Goal: Information Seeking & Learning: Learn about a topic

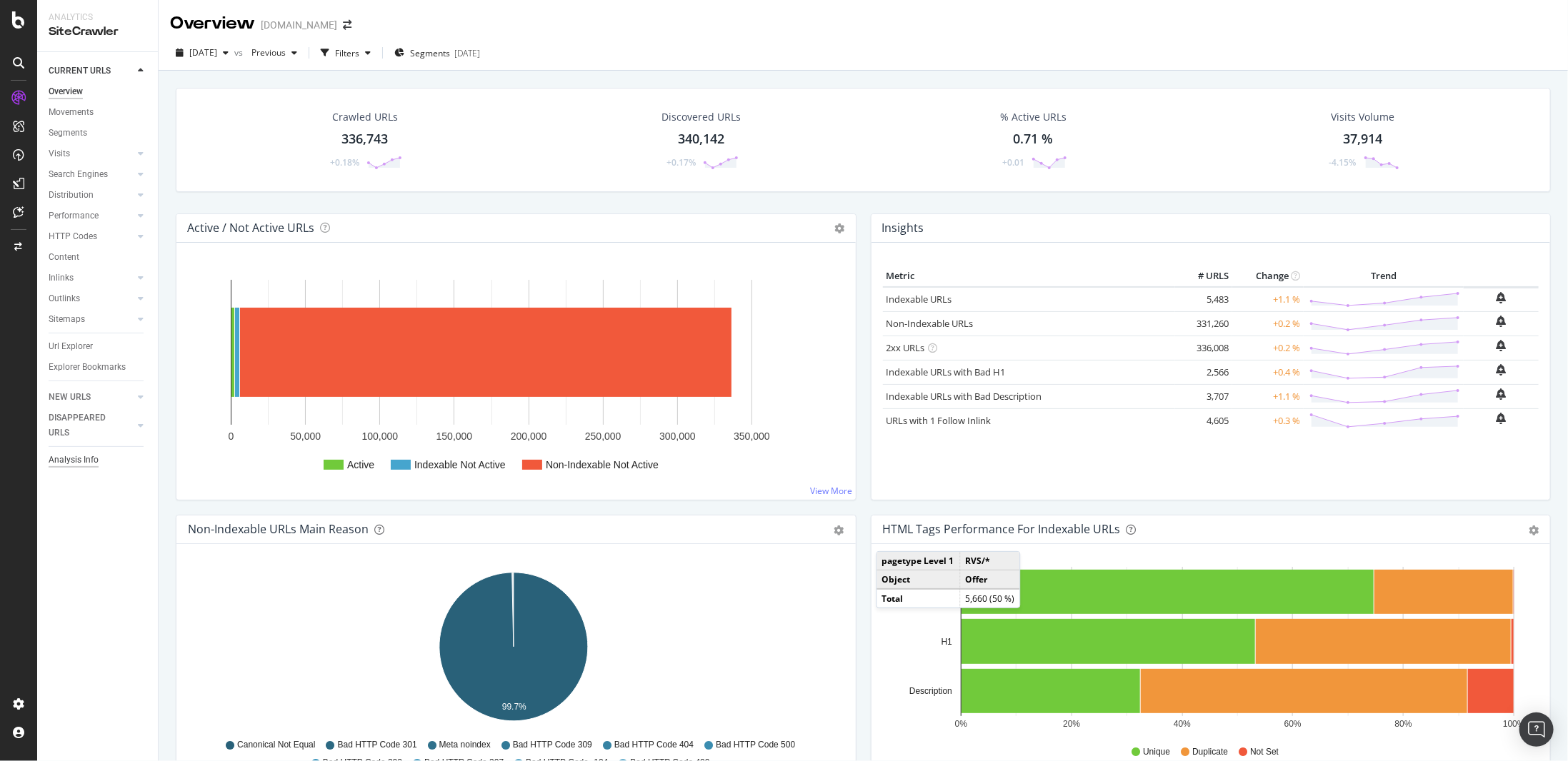
click at [87, 459] on div "Analysis Info" at bounding box center [73, 460] width 50 height 15
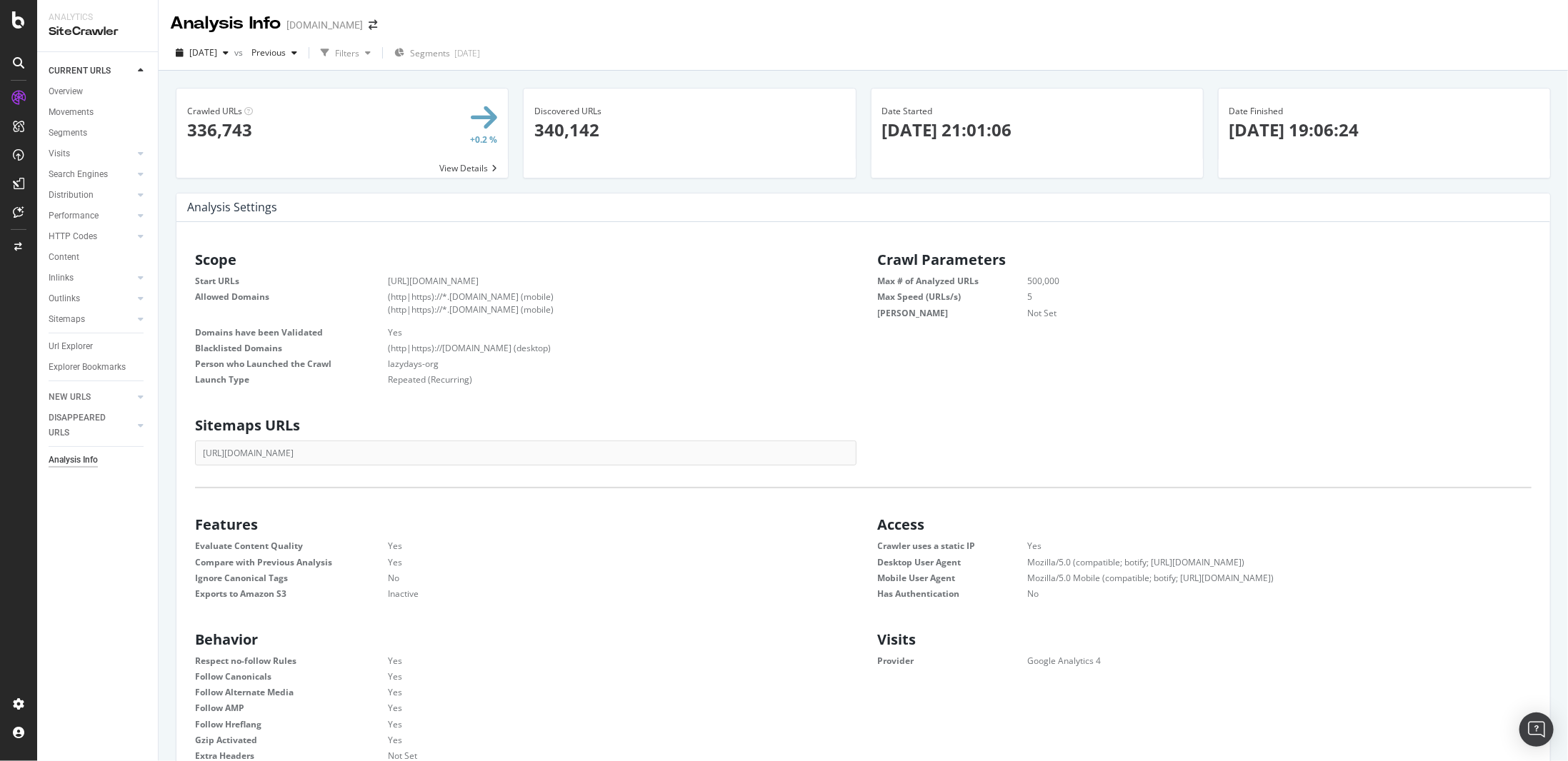
scroll to position [217, 644]
click at [73, 319] on div "Sitemaps" at bounding box center [67, 320] width 37 height 15
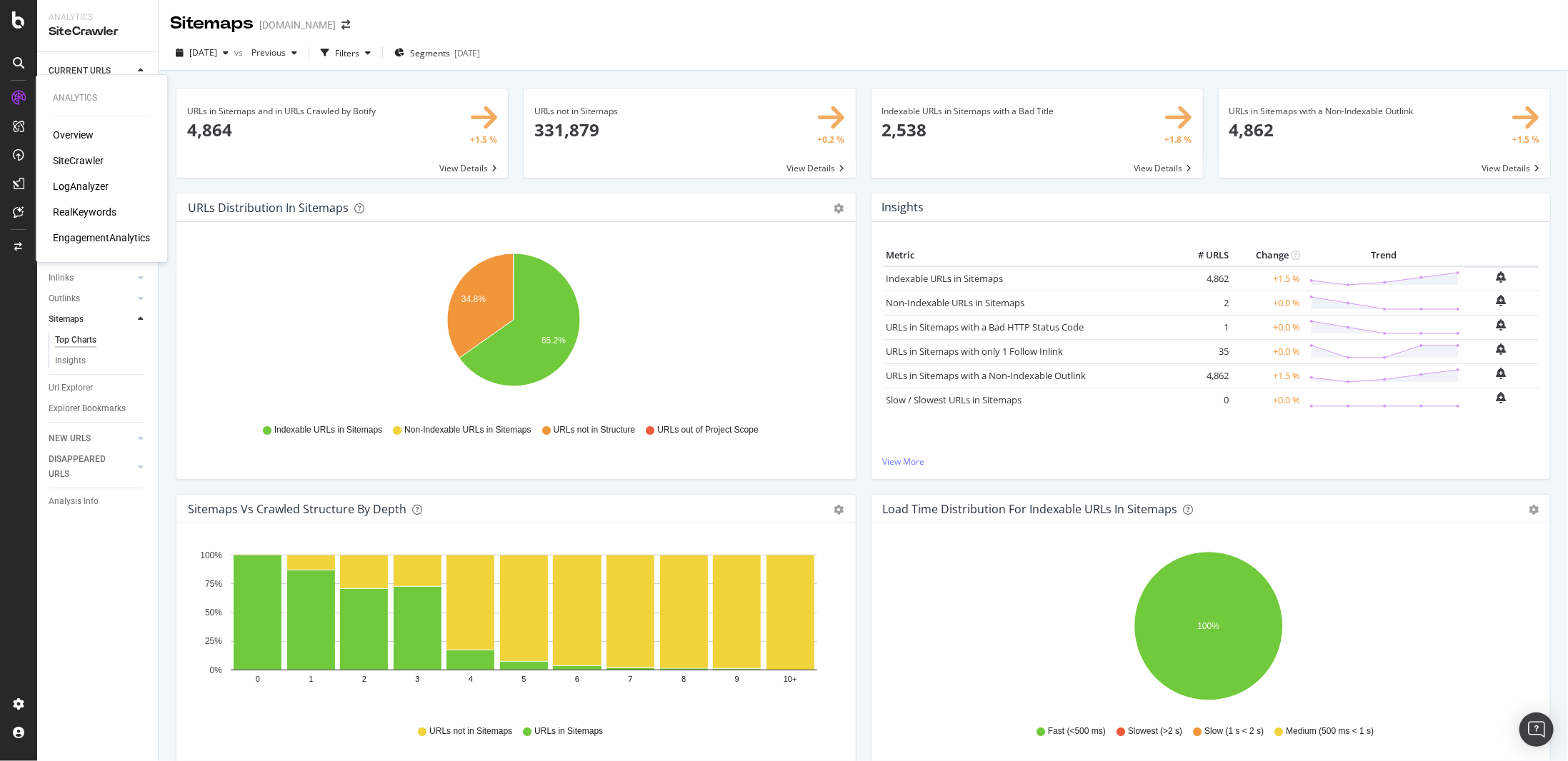
click at [97, 190] on div "LogAnalyzer" at bounding box center [80, 186] width 55 height 14
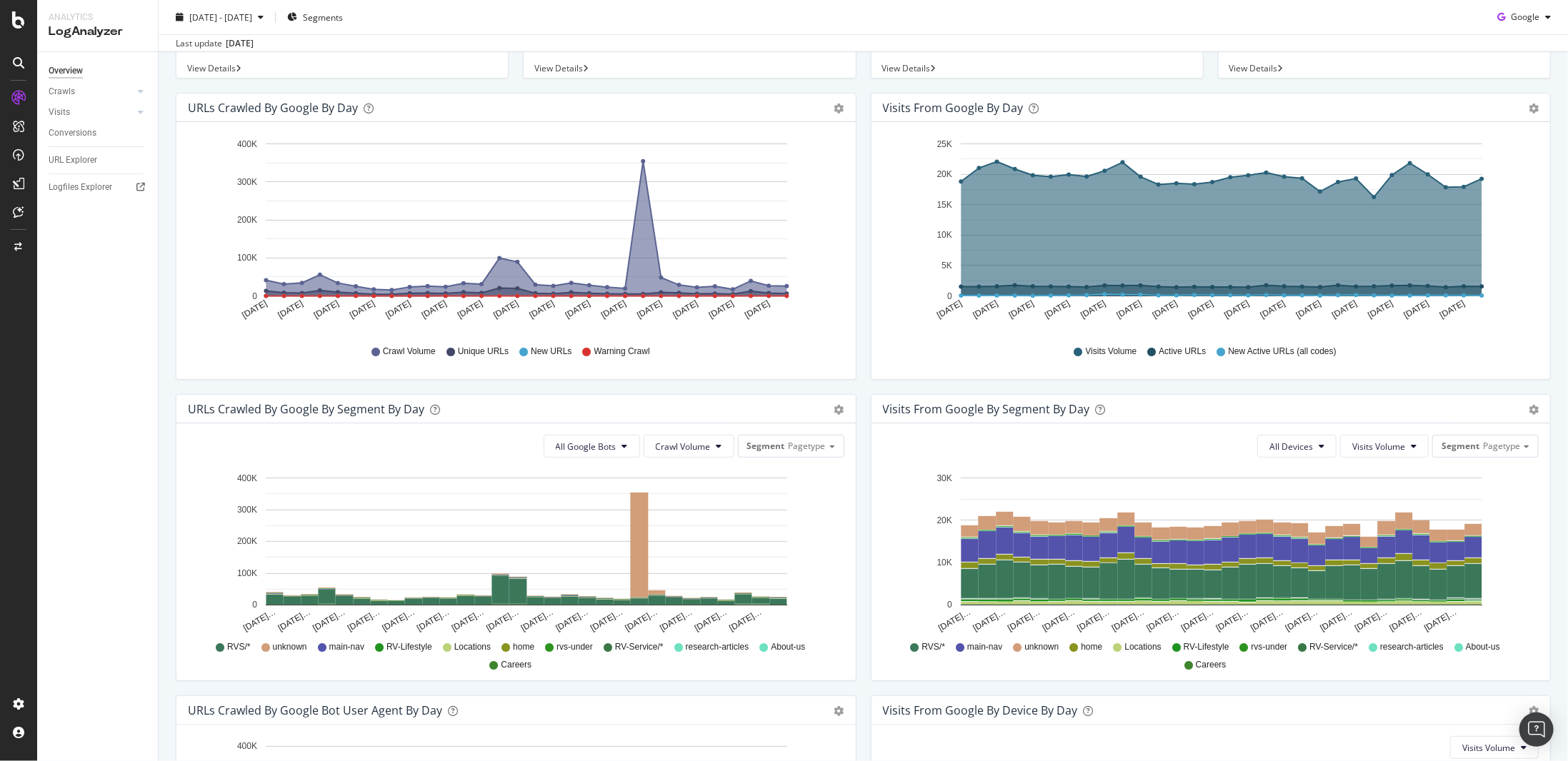
scroll to position [285, 0]
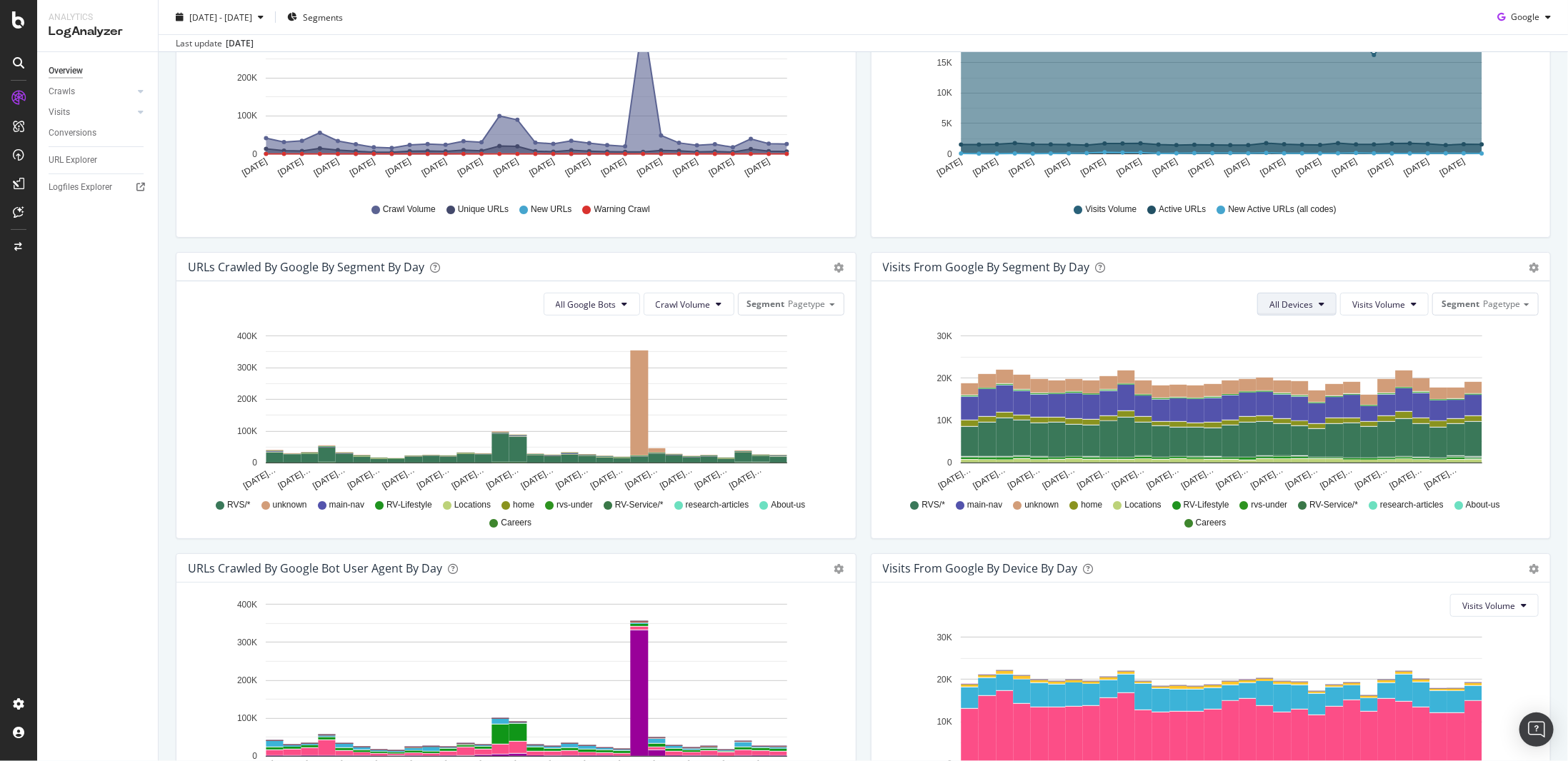
click at [1281, 300] on span "All Devices" at bounding box center [1291, 304] width 43 height 12
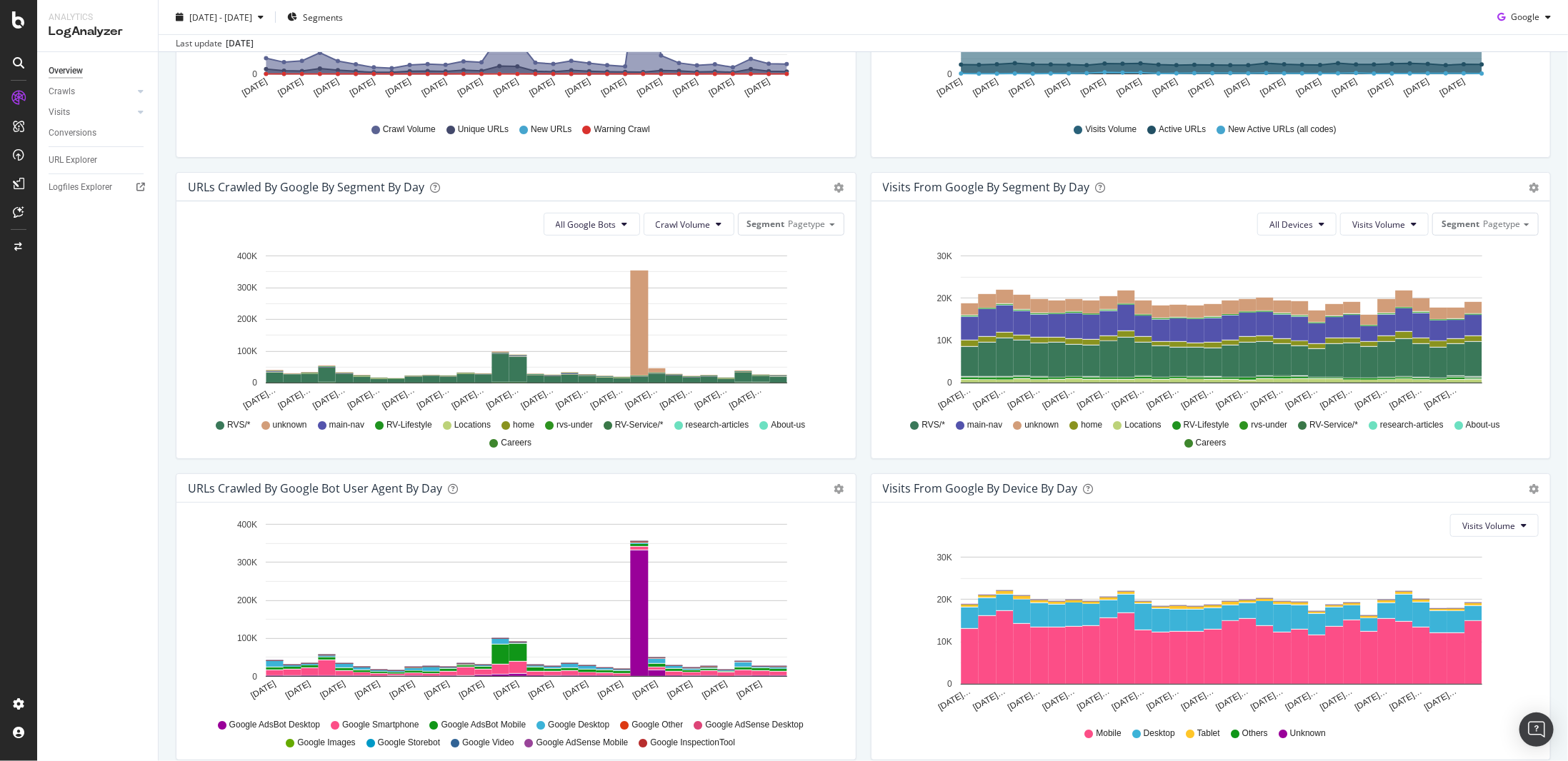
scroll to position [427, 0]
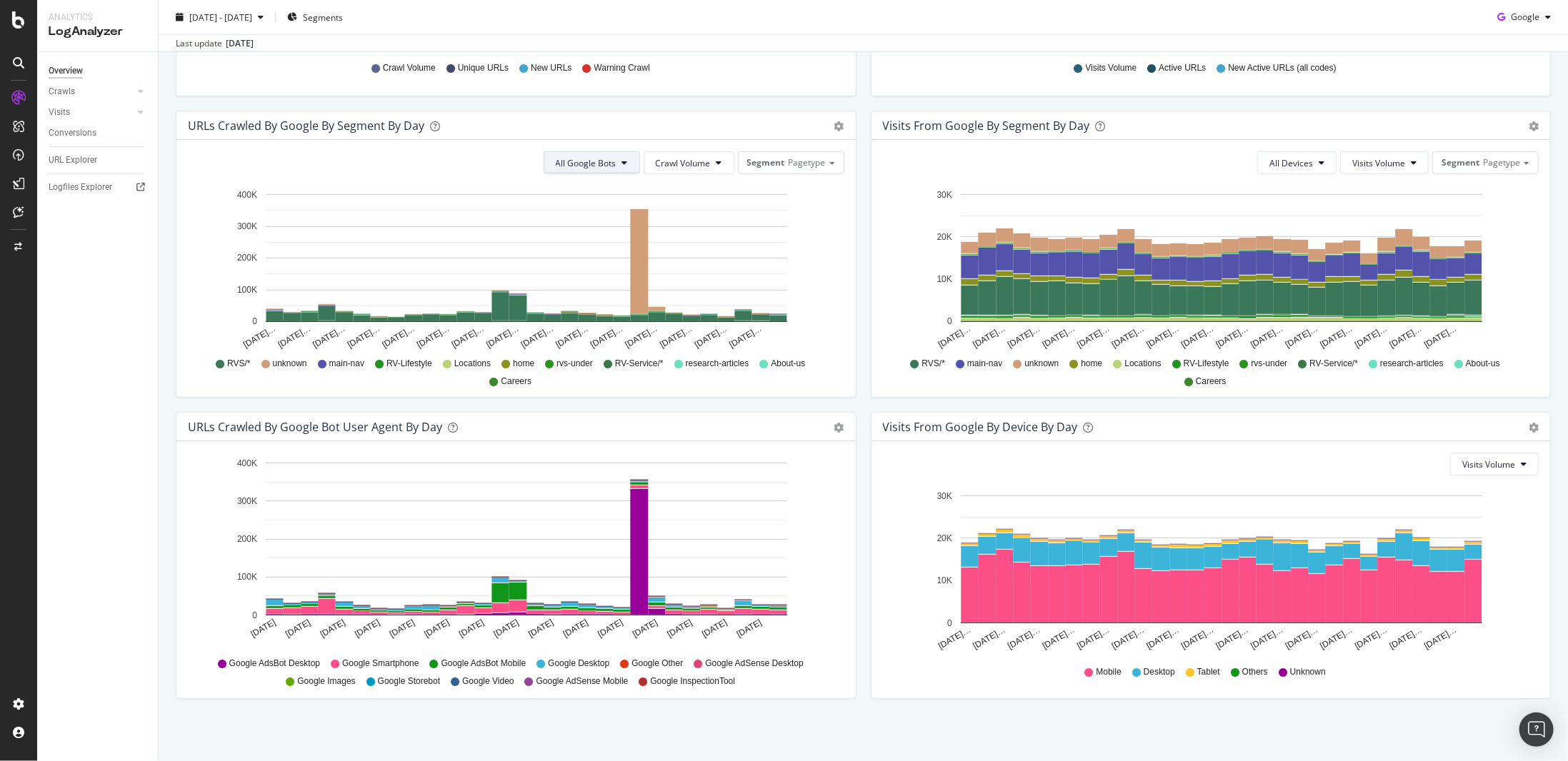
click at [608, 170] on button "All Google Bots" at bounding box center [592, 162] width 97 height 23
click at [864, 273] on div "Visits from Google By Segment By Day Timeline (by Value) Table All Devices Visi…" at bounding box center [1211, 261] width 695 height 301
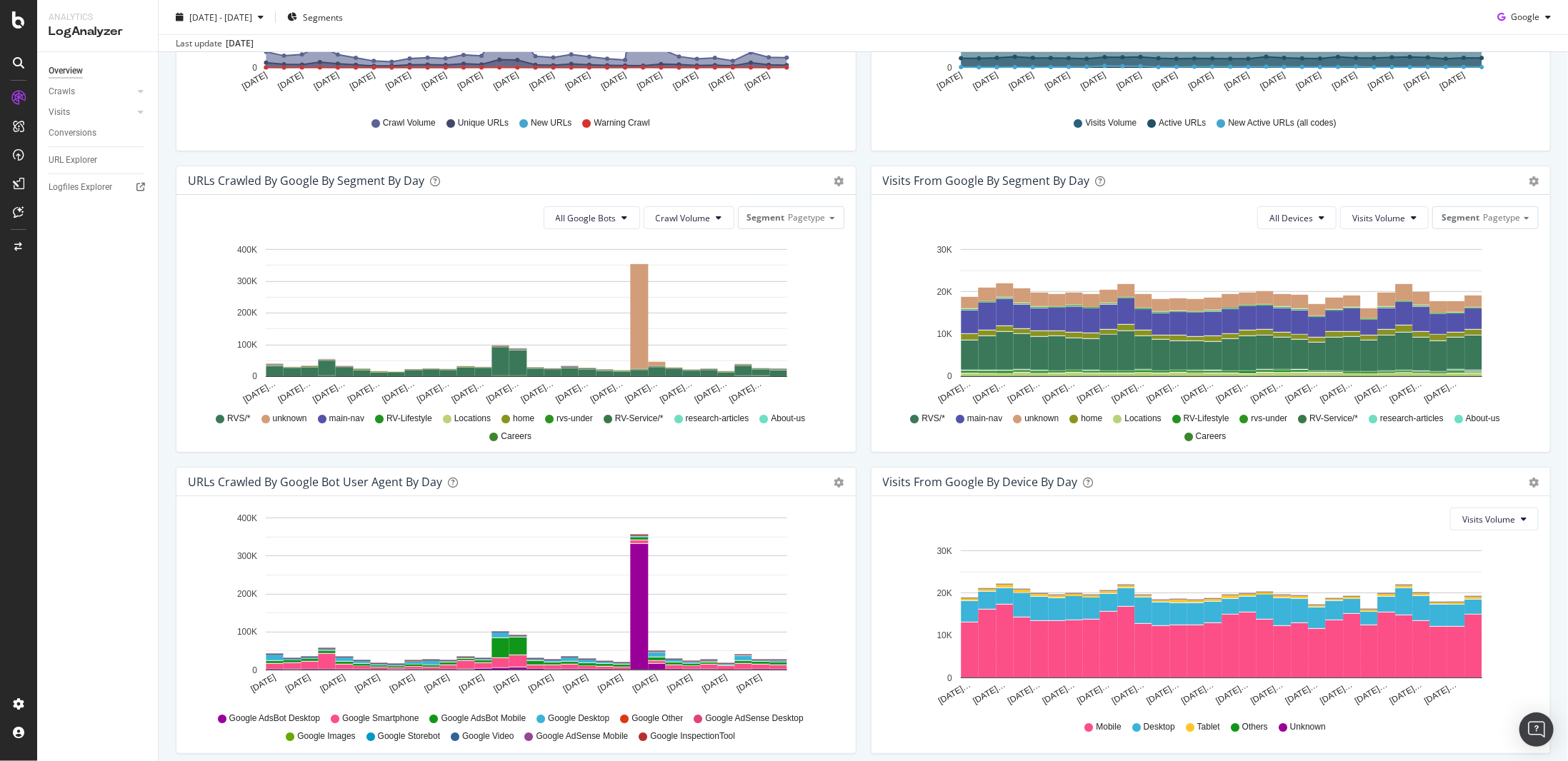
scroll to position [356, 0]
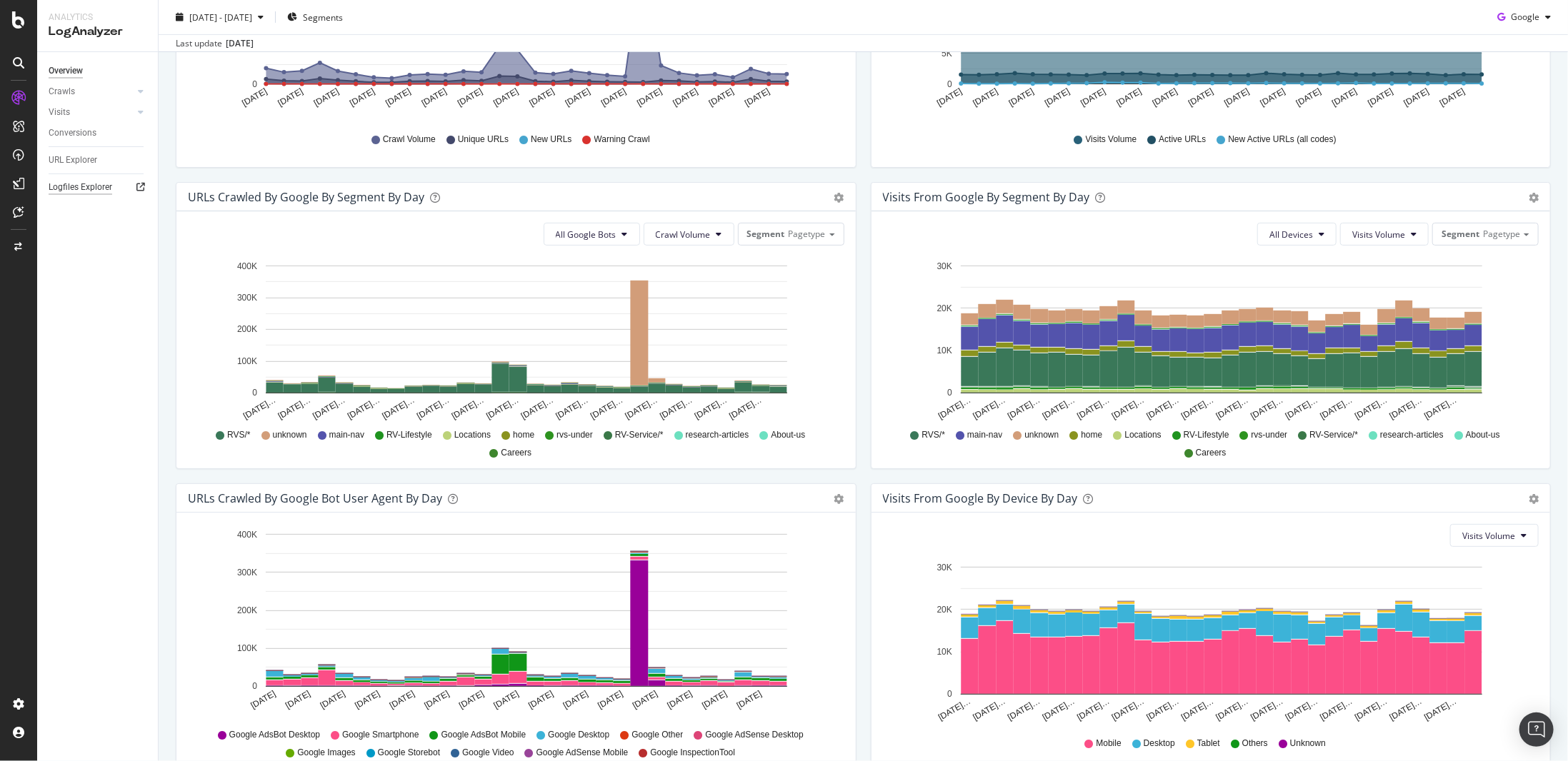
click at [97, 190] on div "Logfiles Explorer" at bounding box center [81, 188] width 64 height 15
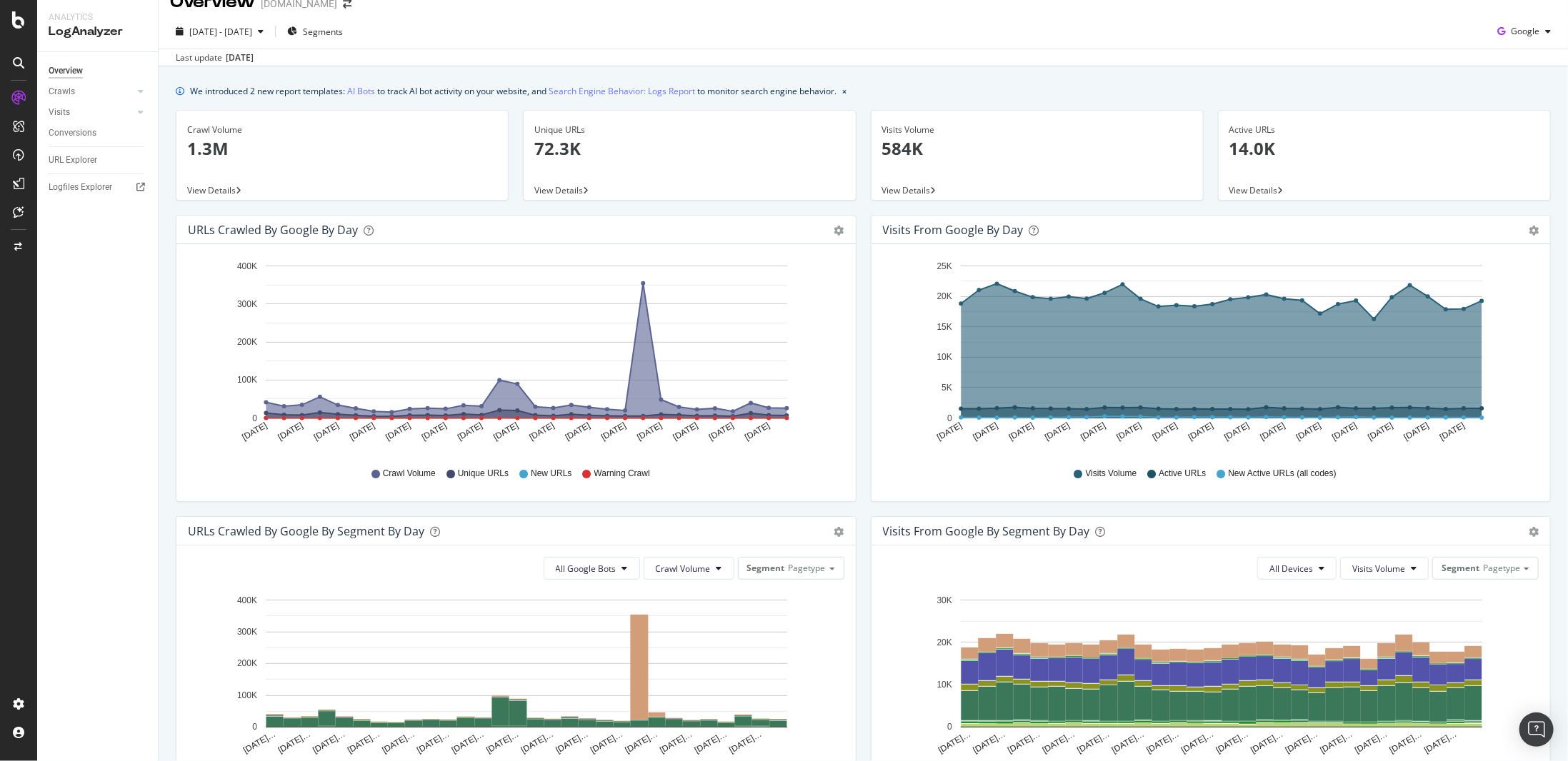
scroll to position [0, 0]
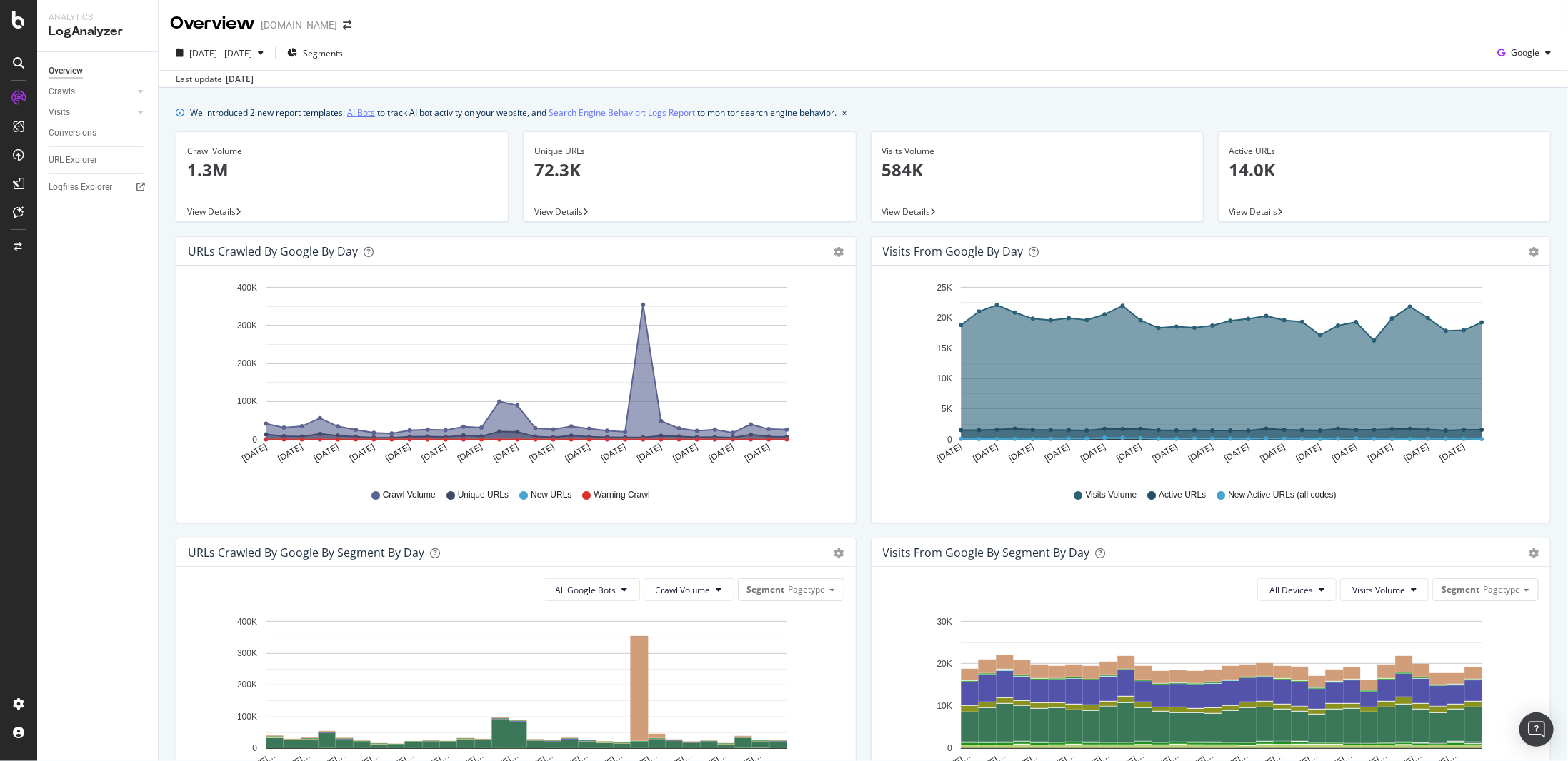
click at [368, 114] on link "AI Bots" at bounding box center [361, 113] width 28 height 15
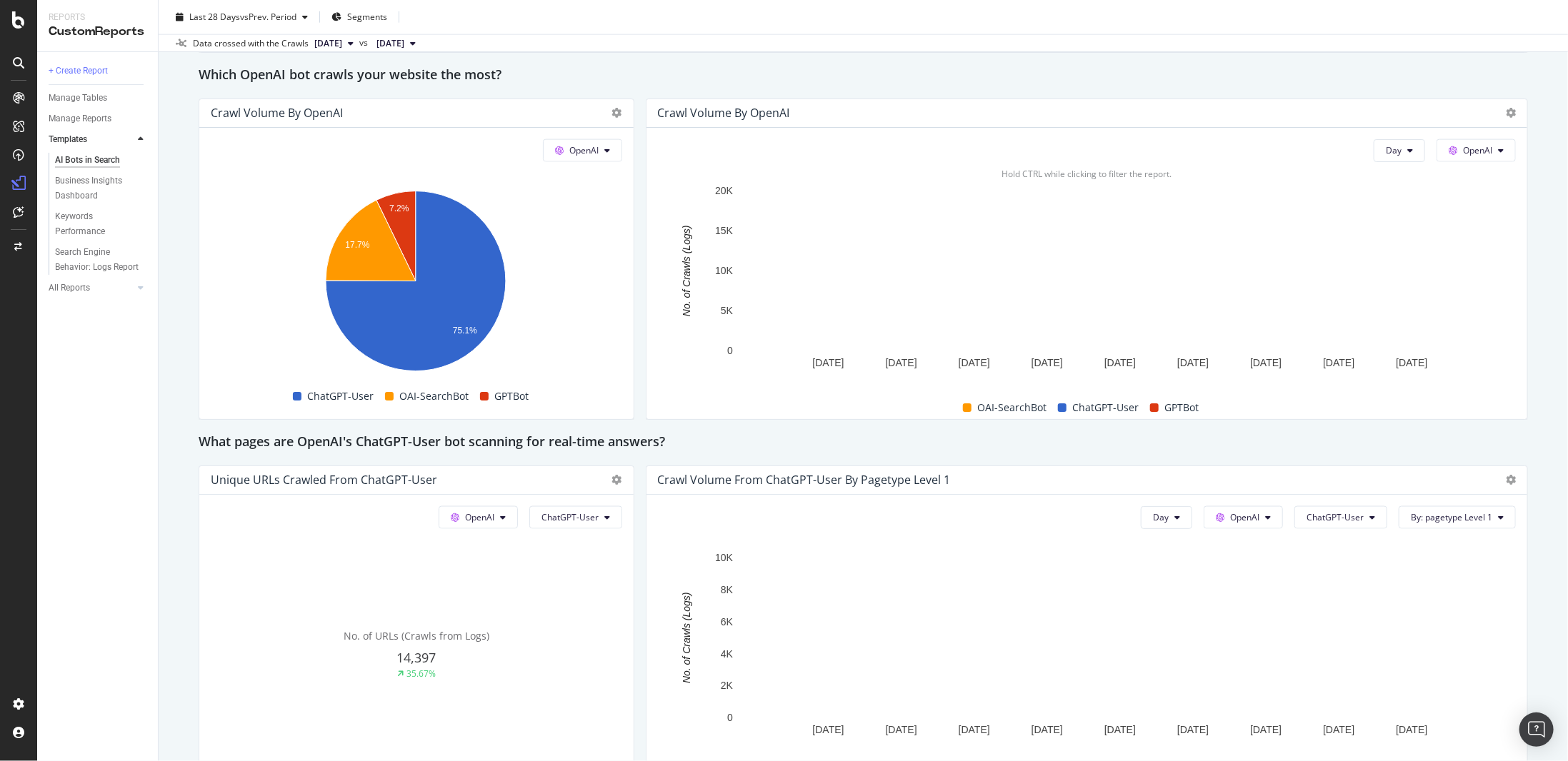
scroll to position [1214, 0]
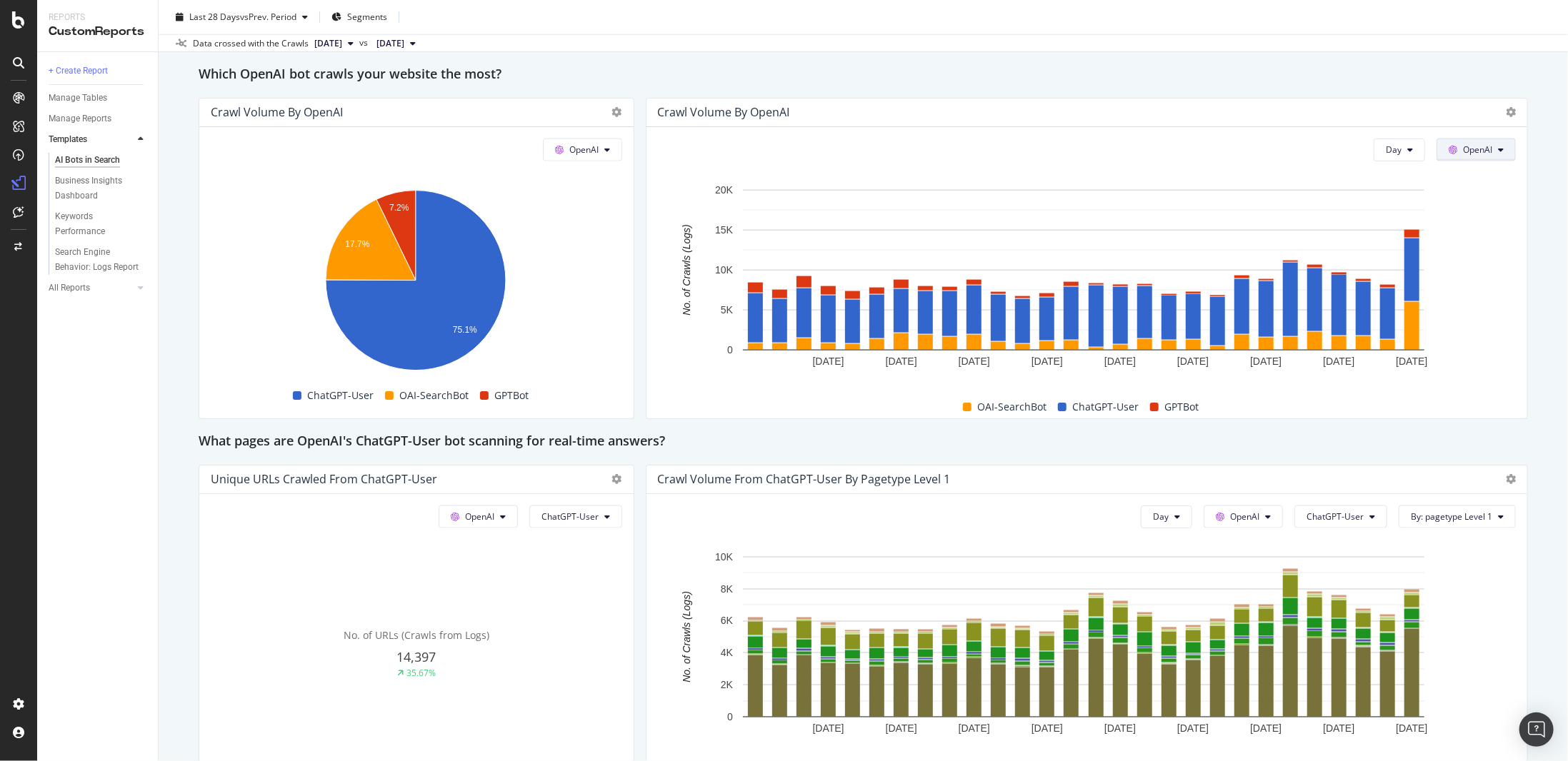
click at [1478, 148] on span "OpenAI" at bounding box center [1477, 149] width 29 height 12
click at [1489, 256] on span "Other AI Bots" at bounding box center [1489, 255] width 53 height 13
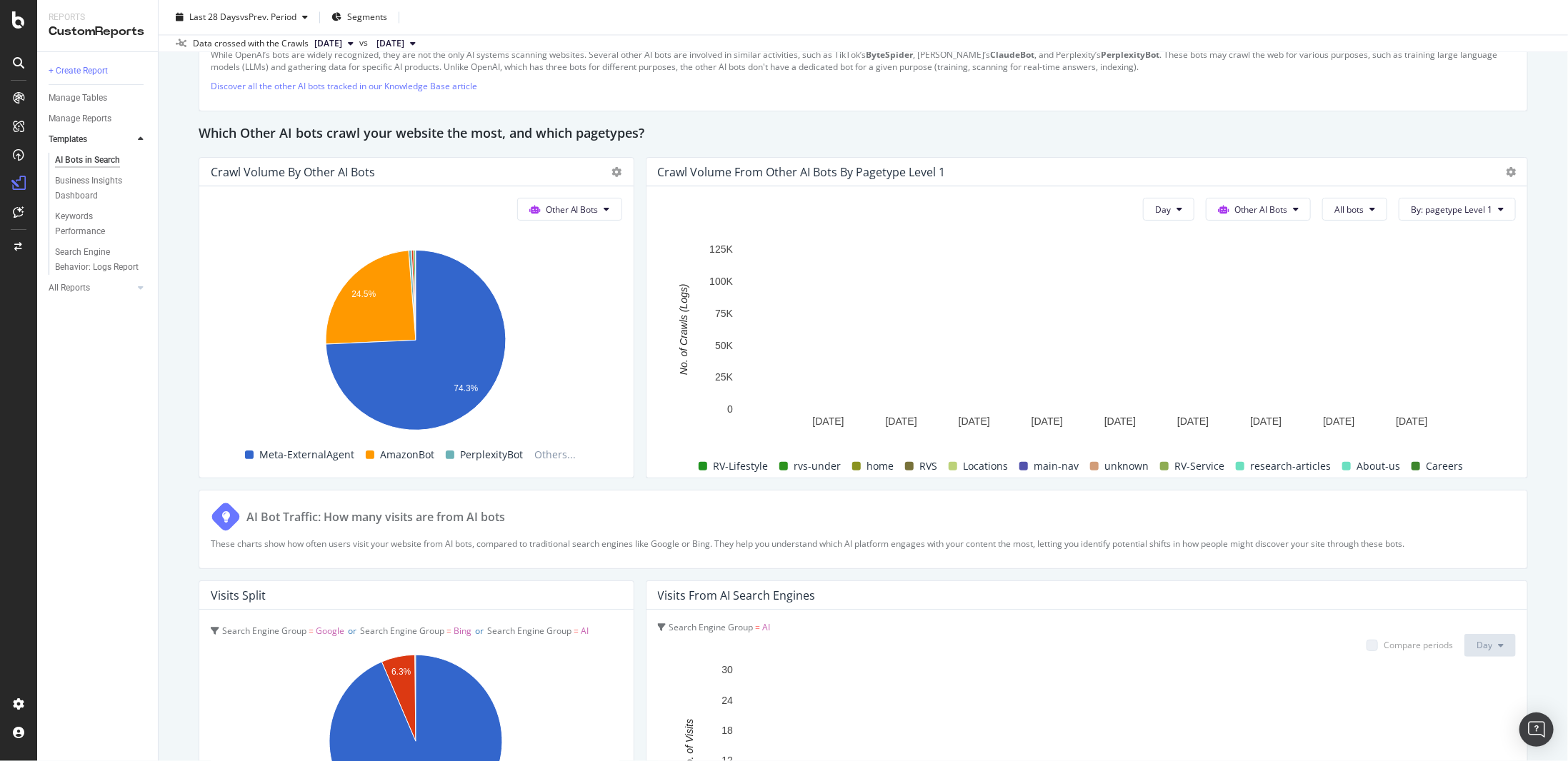
scroll to position [1880, 0]
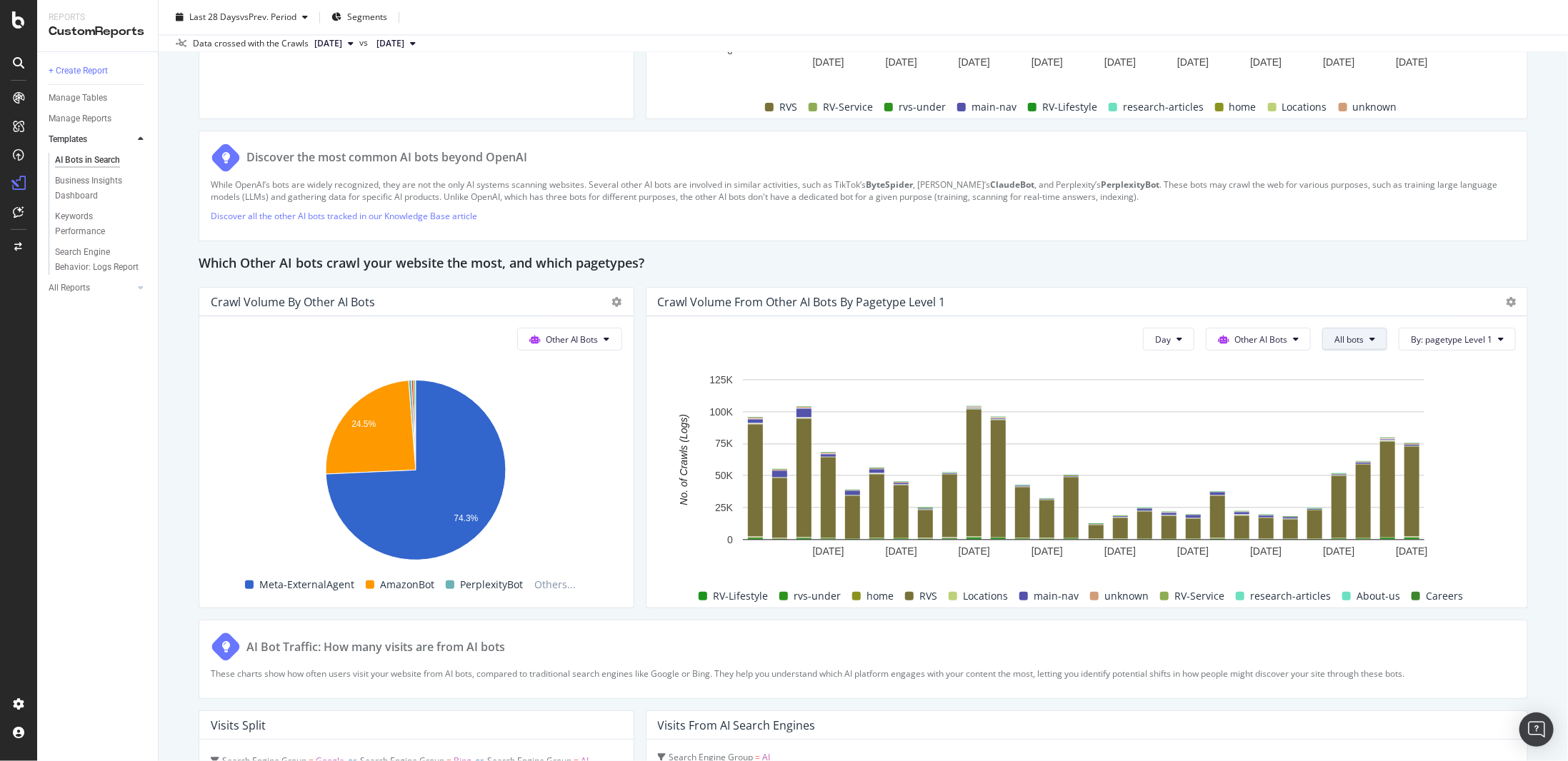
click at [1350, 337] on span "All bots" at bounding box center [1348, 339] width 29 height 12
click at [1343, 339] on span "All bots" at bounding box center [1348, 339] width 29 height 12
click at [1284, 339] on button "Other AI Bots" at bounding box center [1258, 339] width 105 height 23
click at [1292, 305] on div "Crawl Volume from Other AI Bots by pagetype Level 1" at bounding box center [1075, 301] width 834 height 14
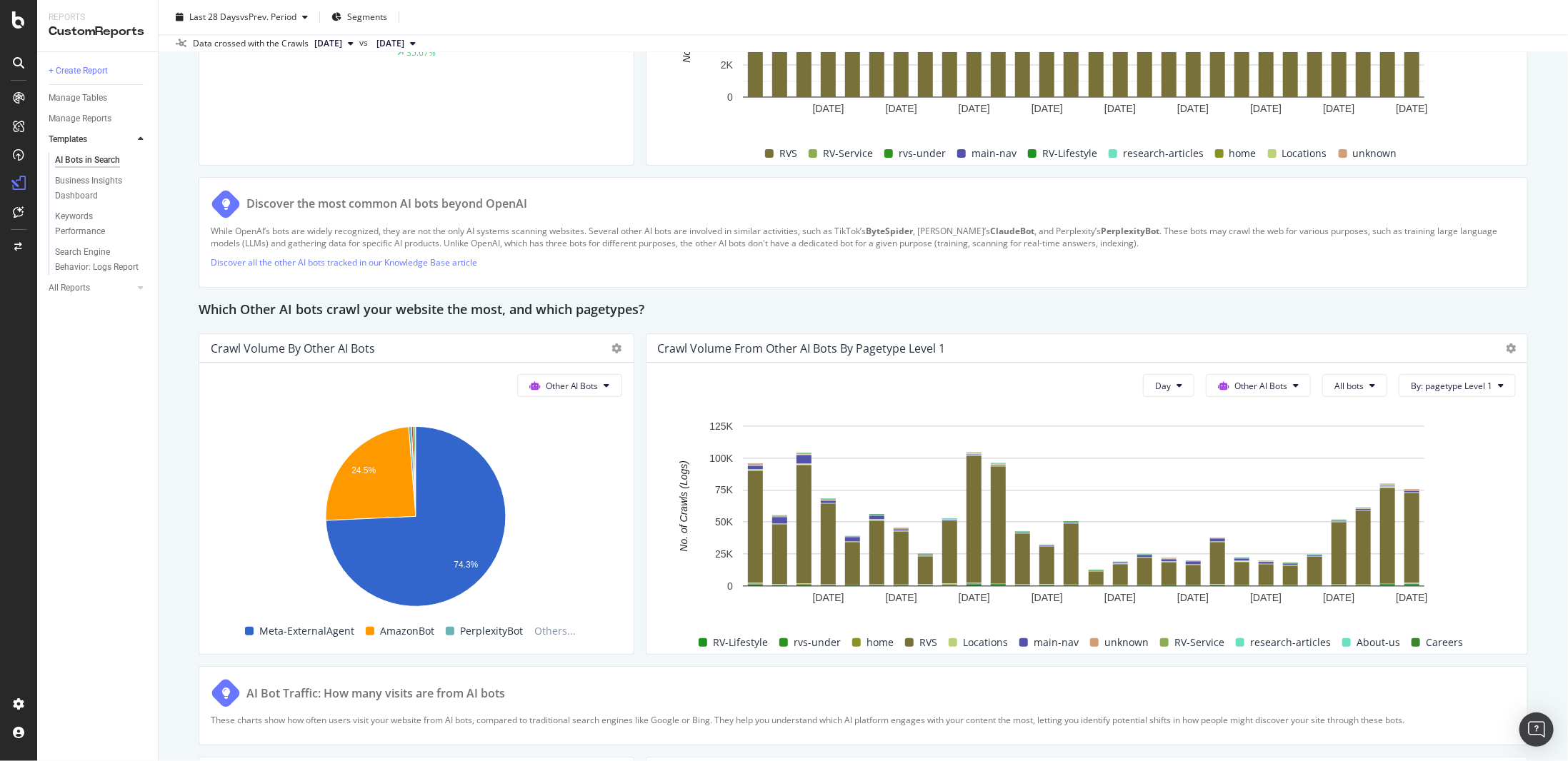
scroll to position [1809, 0]
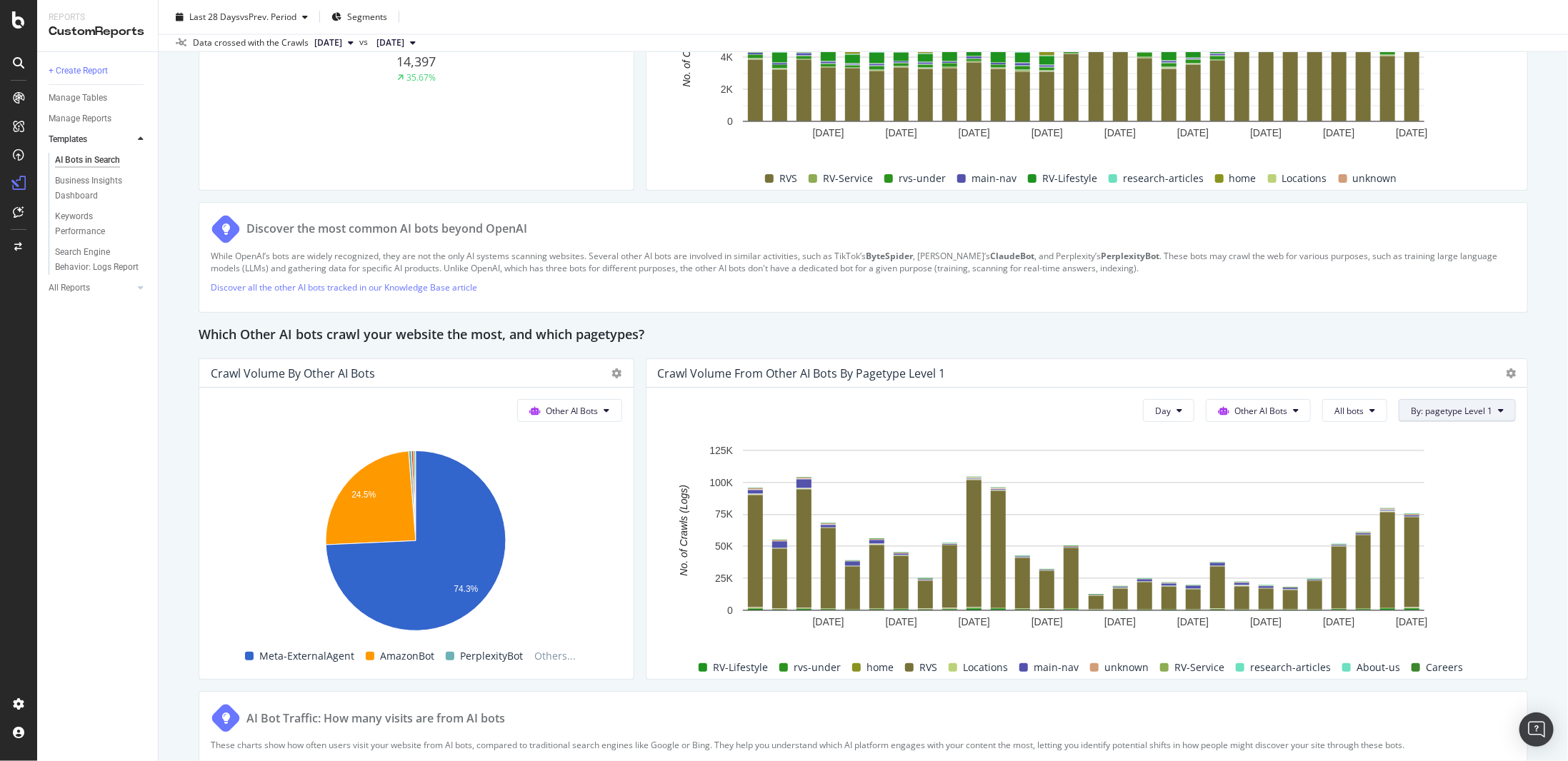
click at [1465, 409] on span "By: pagetype Level 1" at bounding box center [1452, 410] width 82 height 12
click at [1438, 504] on div "Select a Segment" at bounding box center [1416, 508] width 177 height 23
click at [1446, 485] on span "Segments" at bounding box center [1439, 485] width 40 height 12
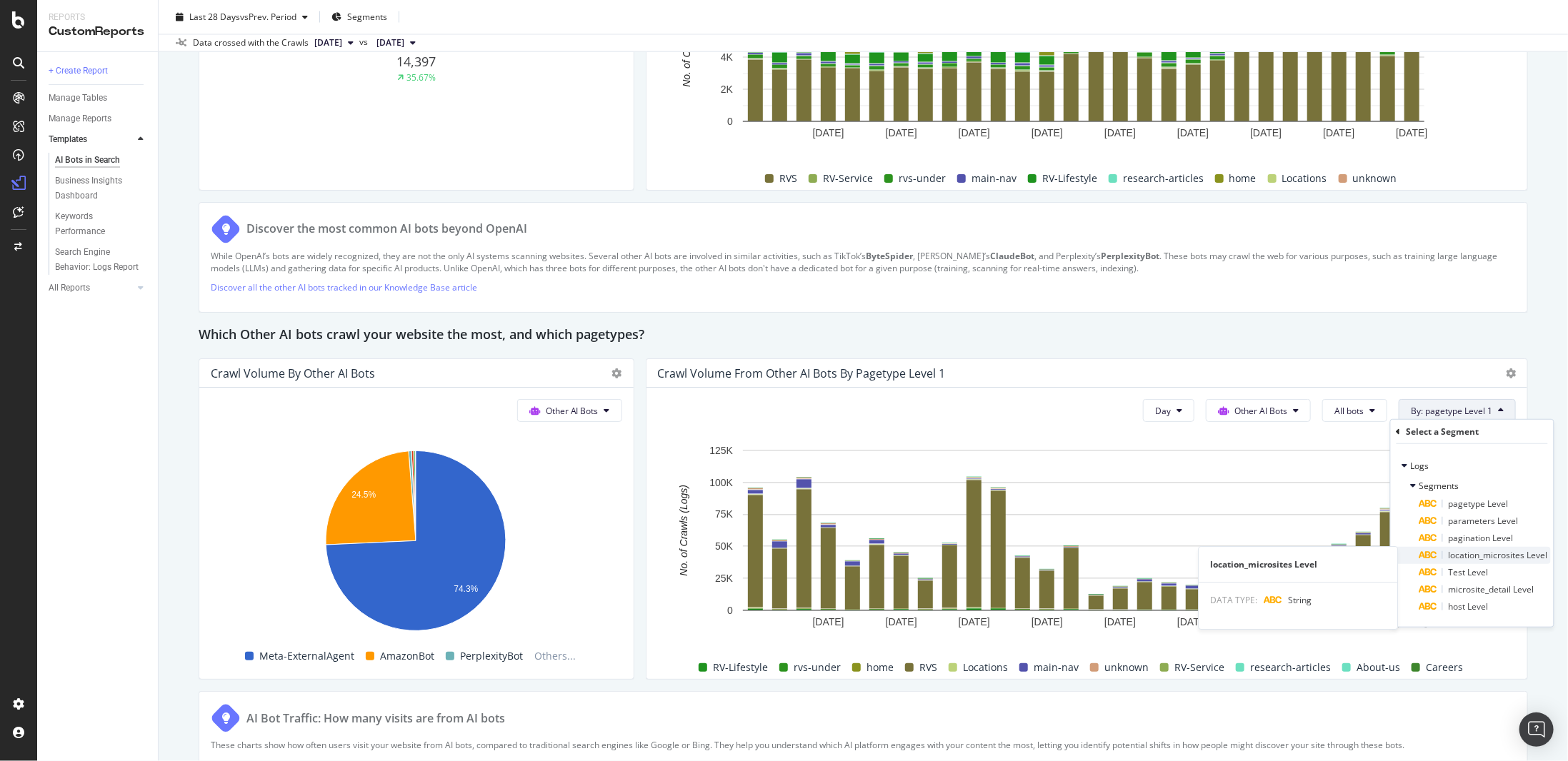
click at [1466, 556] on span "location_microsites Level" at bounding box center [1499, 555] width 100 height 12
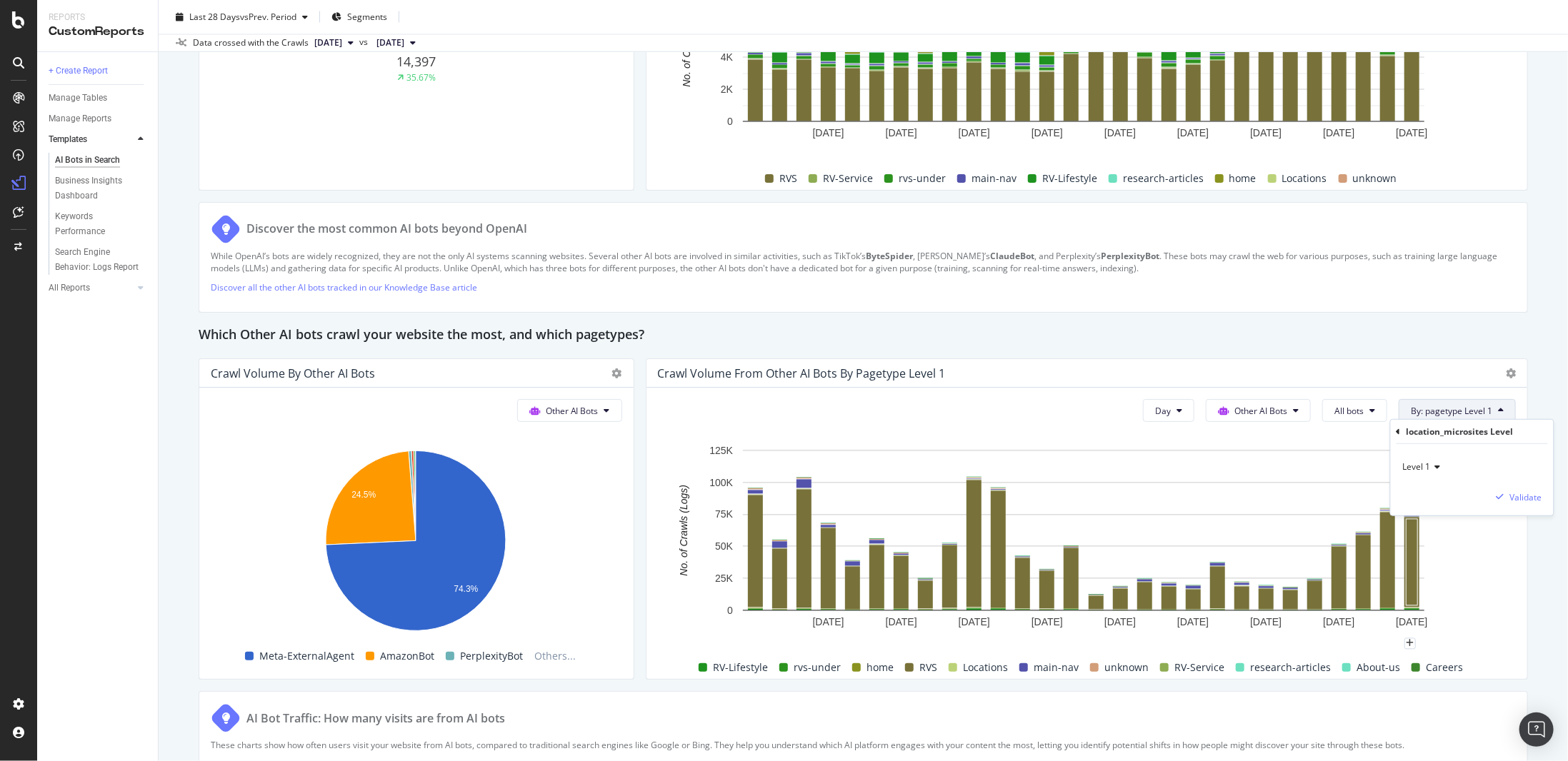
click at [1435, 464] on icon at bounding box center [1436, 466] width 10 height 8
click at [1537, 495] on div "Validate" at bounding box center [1527, 496] width 32 height 12
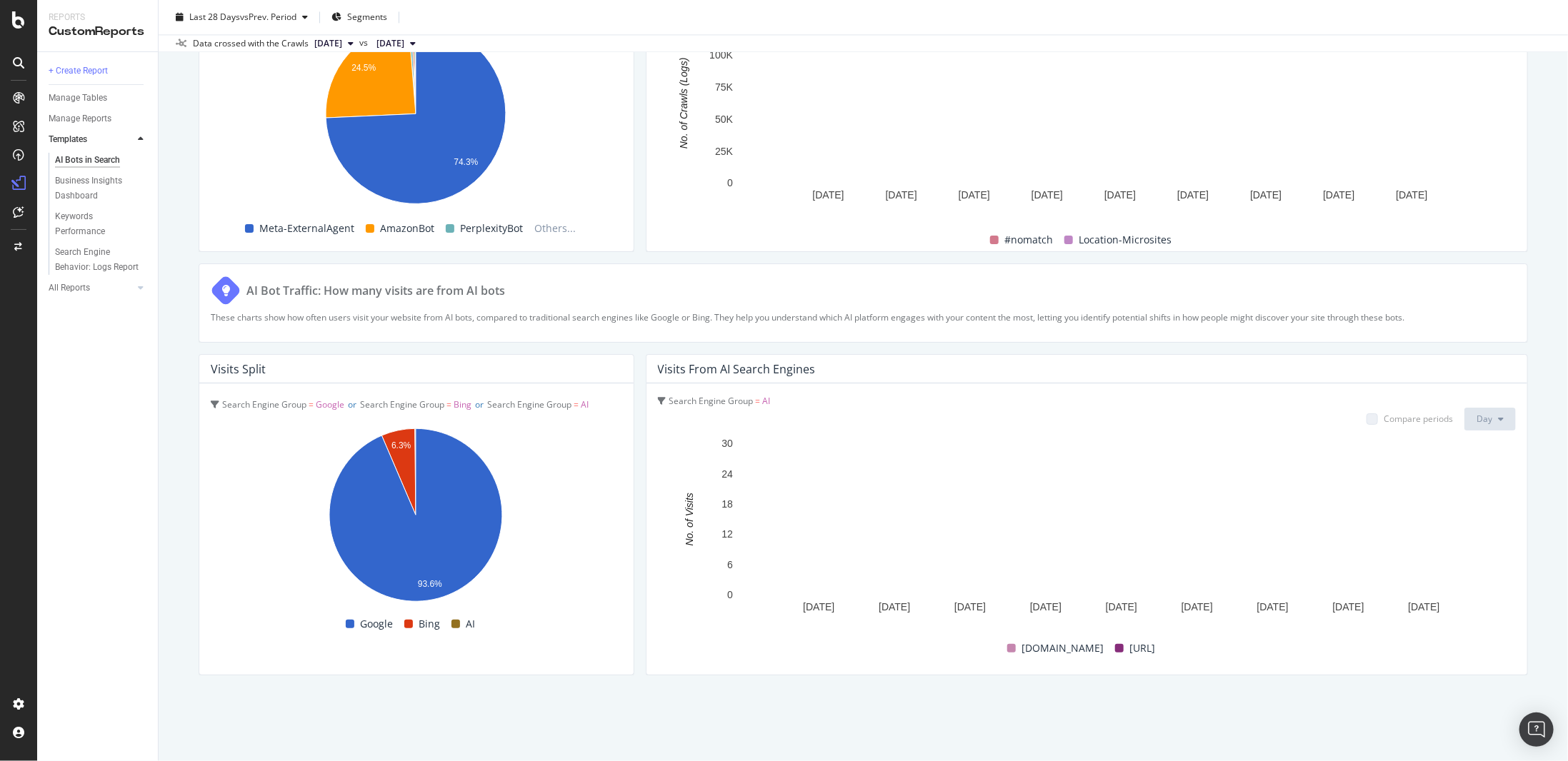
scroll to position [2238, 0]
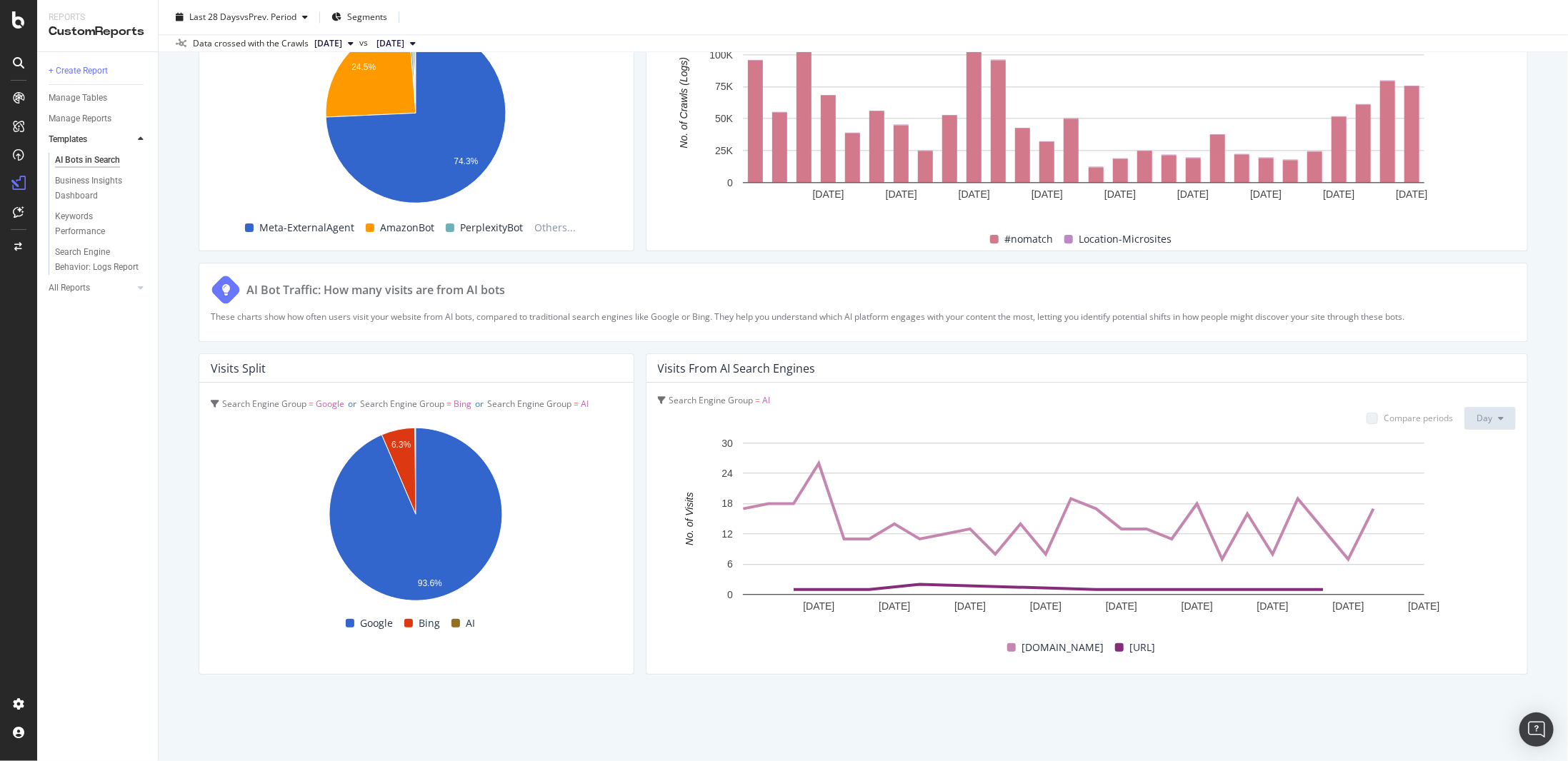
click at [763, 395] on span "AI" at bounding box center [767, 400] width 8 height 12
click at [786, 394] on div "Search Engine Group = AI" at bounding box center [1087, 400] width 858 height 12
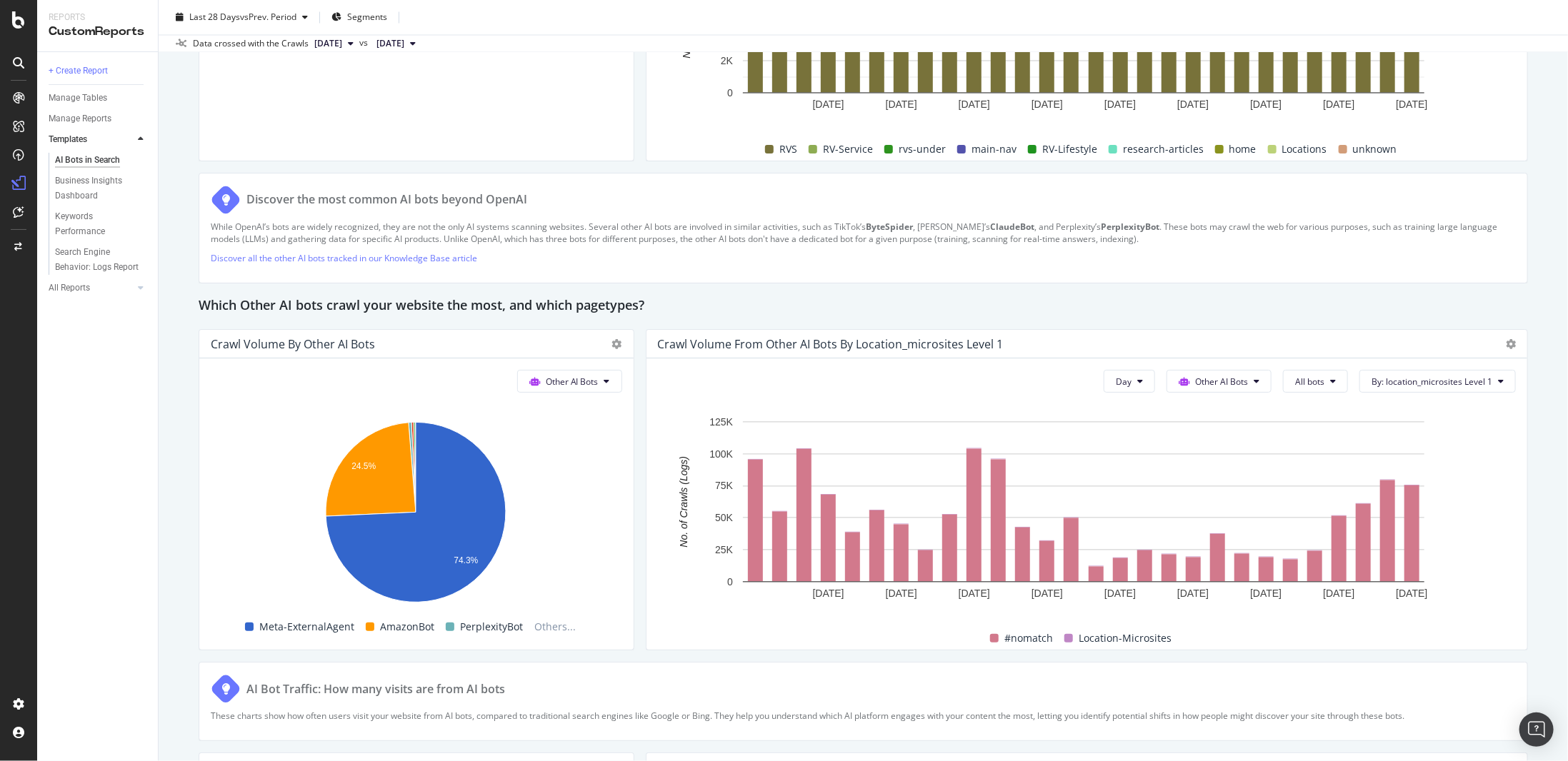
scroll to position [1809, 0]
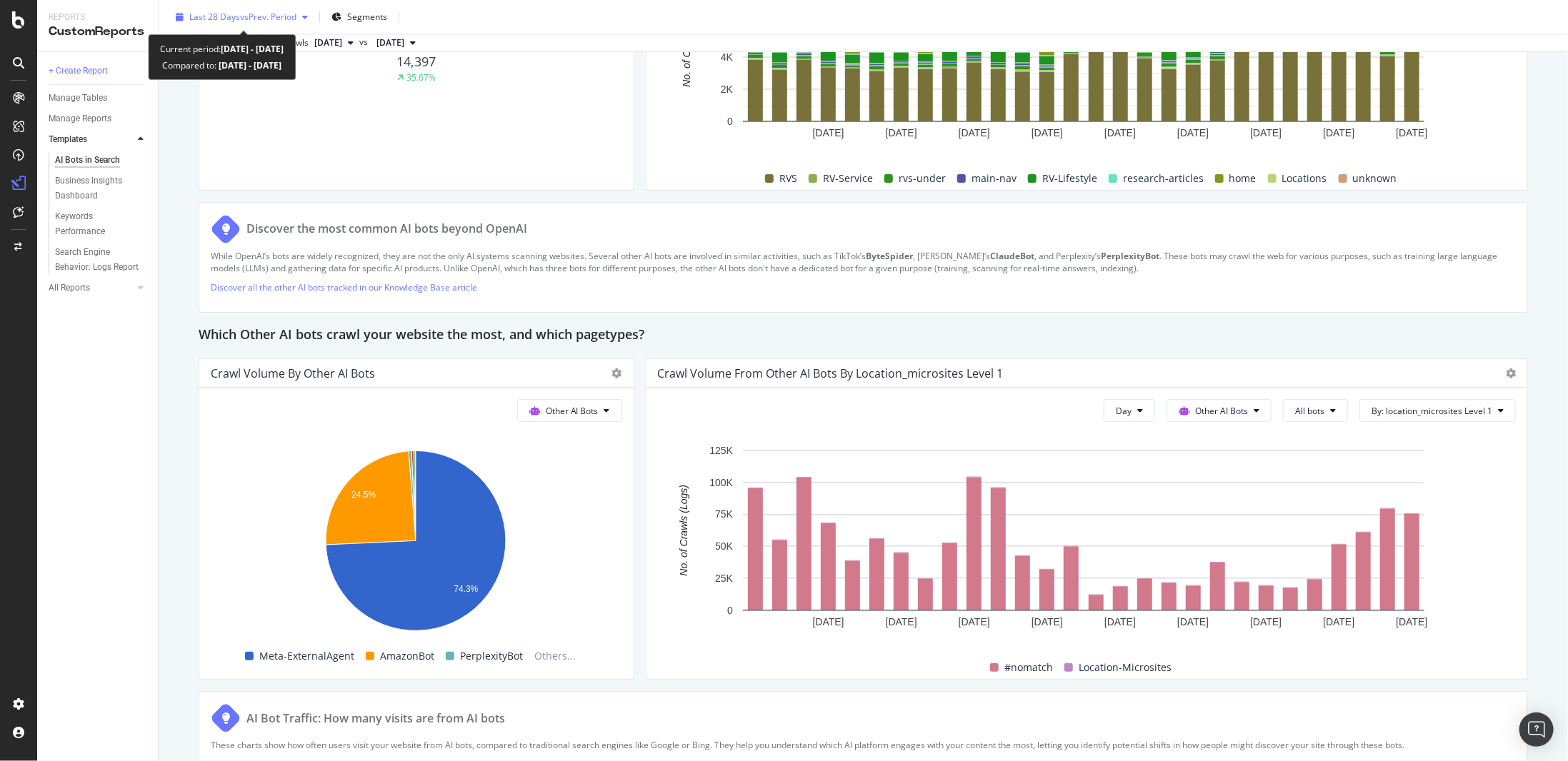
click at [303, 15] on div "button" at bounding box center [305, 17] width 17 height 8
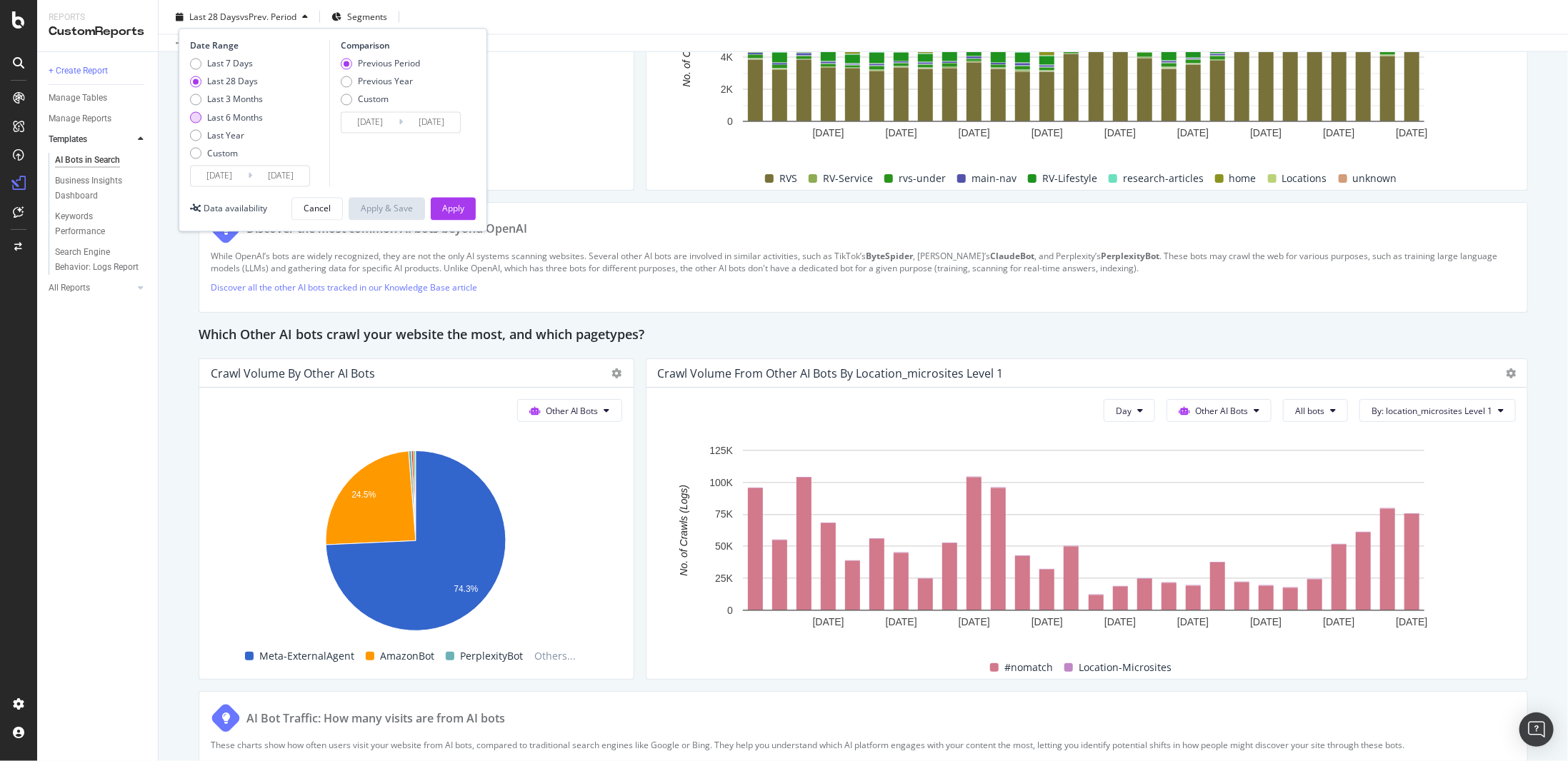
click at [261, 120] on div "Last 6 Months" at bounding box center [235, 117] width 55 height 12
type input "[DATE]"
click at [463, 219] on div "Apply" at bounding box center [453, 209] width 23 height 22
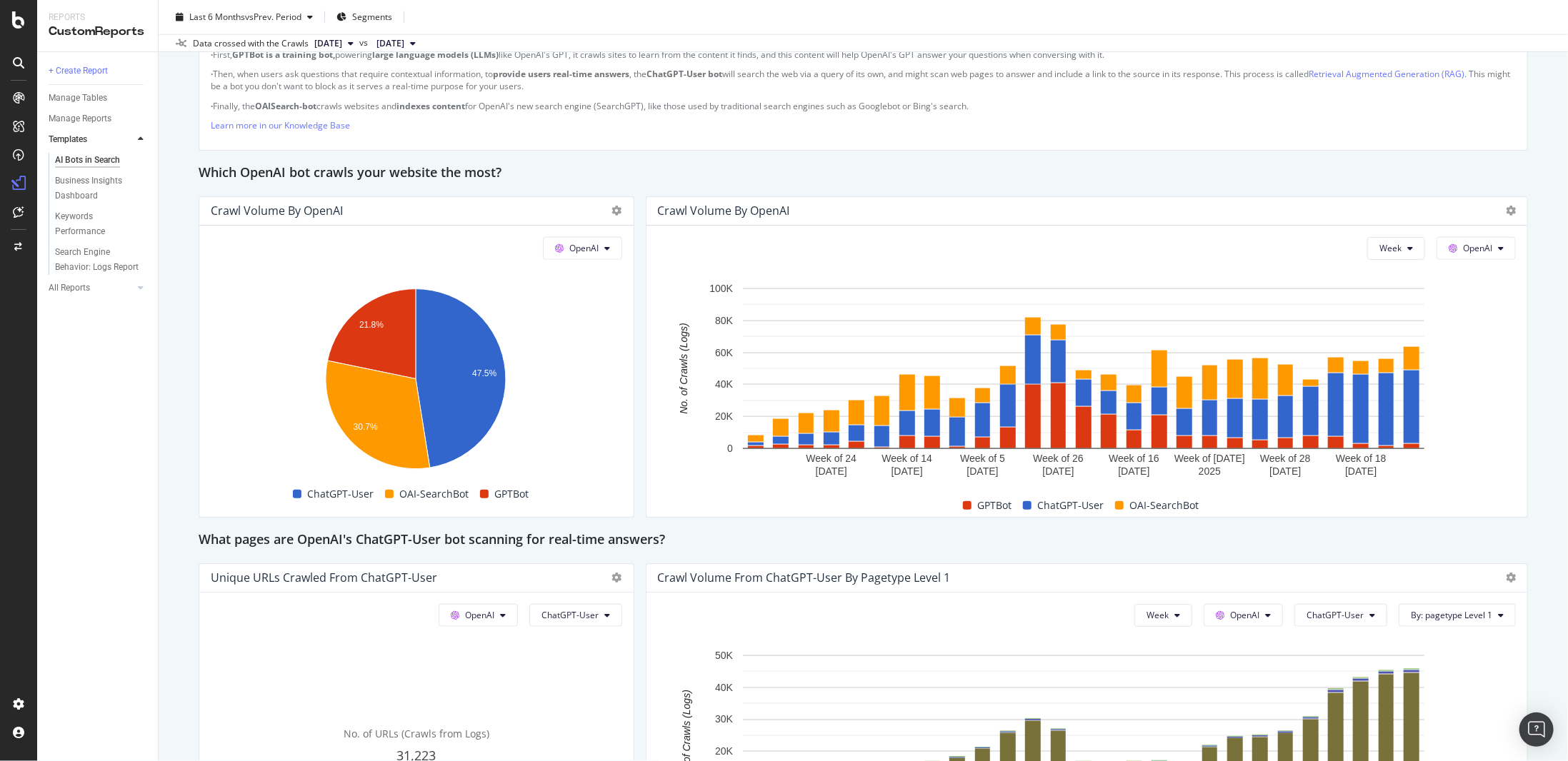
scroll to position [1142, 0]
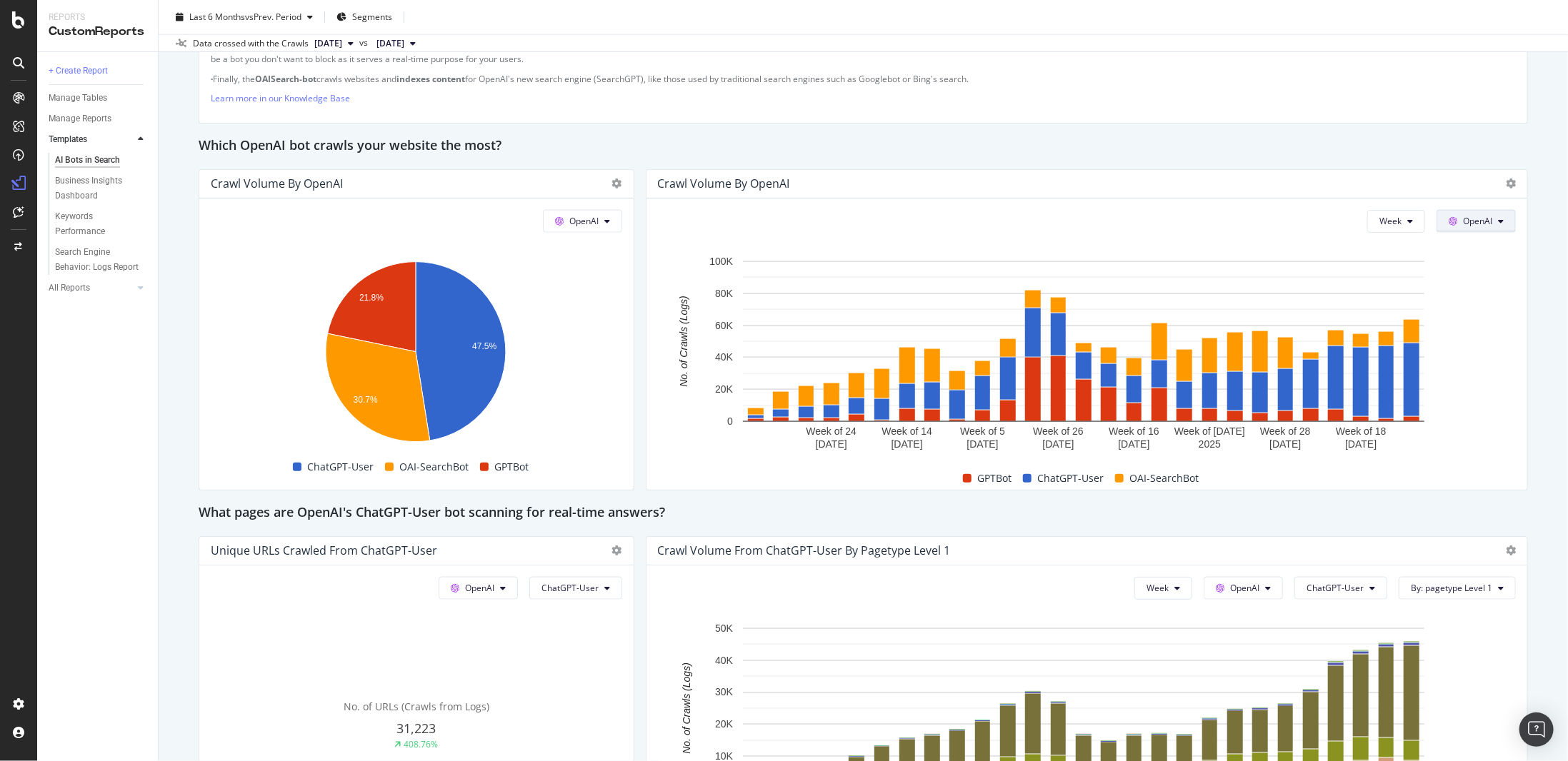
click at [1487, 218] on button "OpenAI" at bounding box center [1476, 221] width 79 height 23
click at [1482, 295] on span "OpenAI" at bounding box center [1489, 300] width 53 height 13
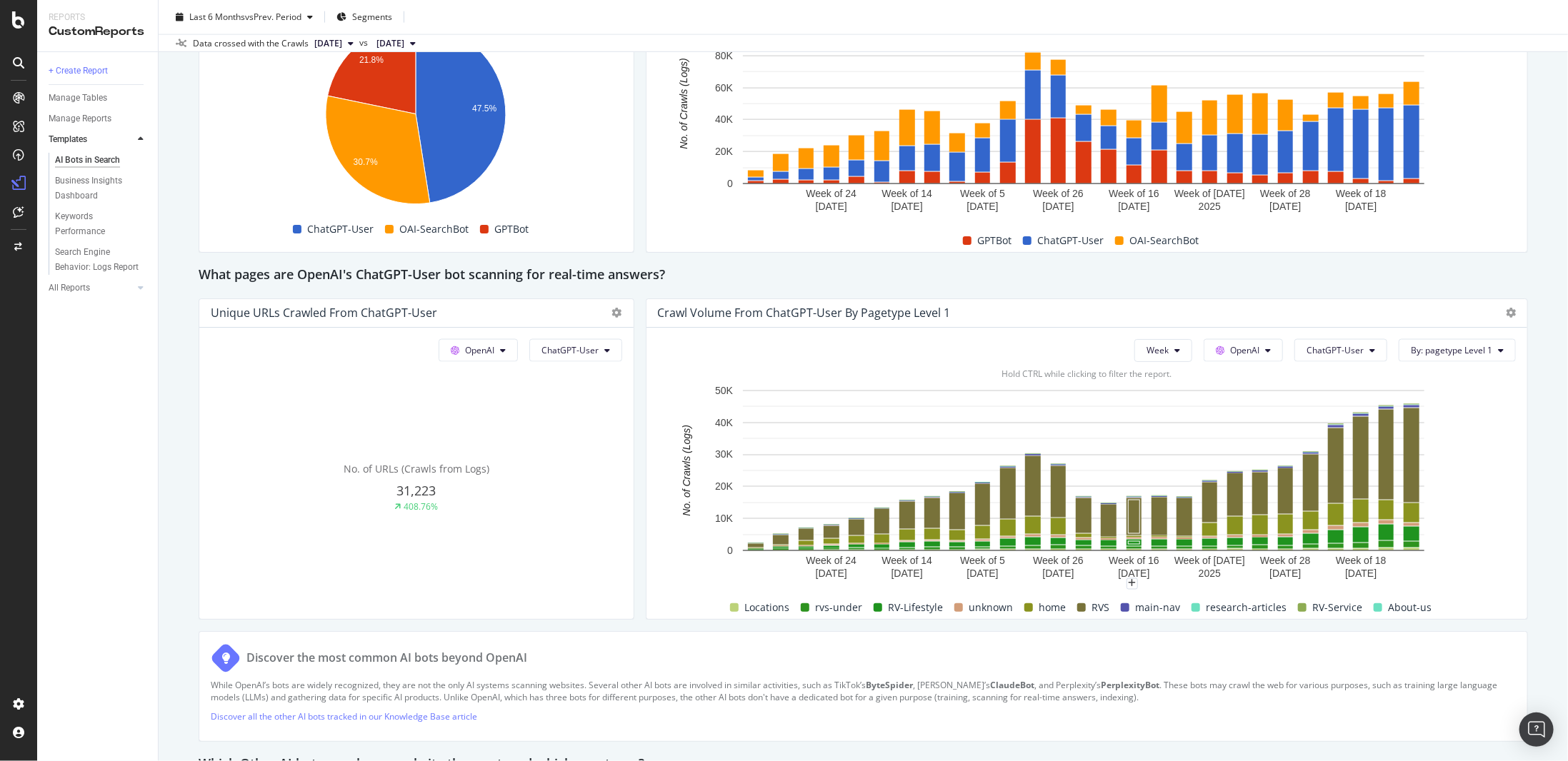
scroll to position [1357, 0]
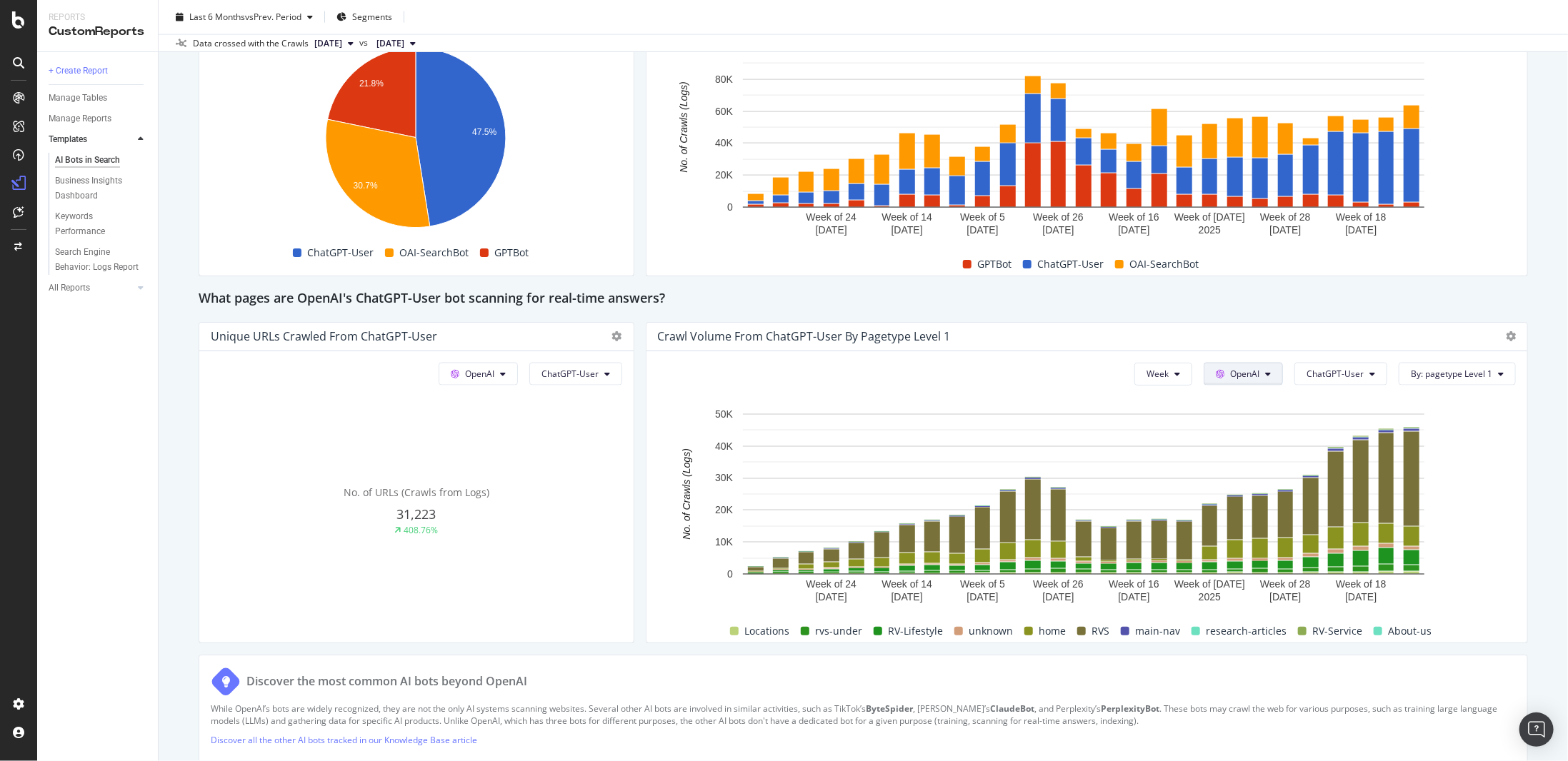
click at [1236, 369] on span "OpenAI" at bounding box center [1244, 373] width 29 height 12
click at [1261, 478] on span "Other AI Bots" at bounding box center [1259, 479] width 53 height 13
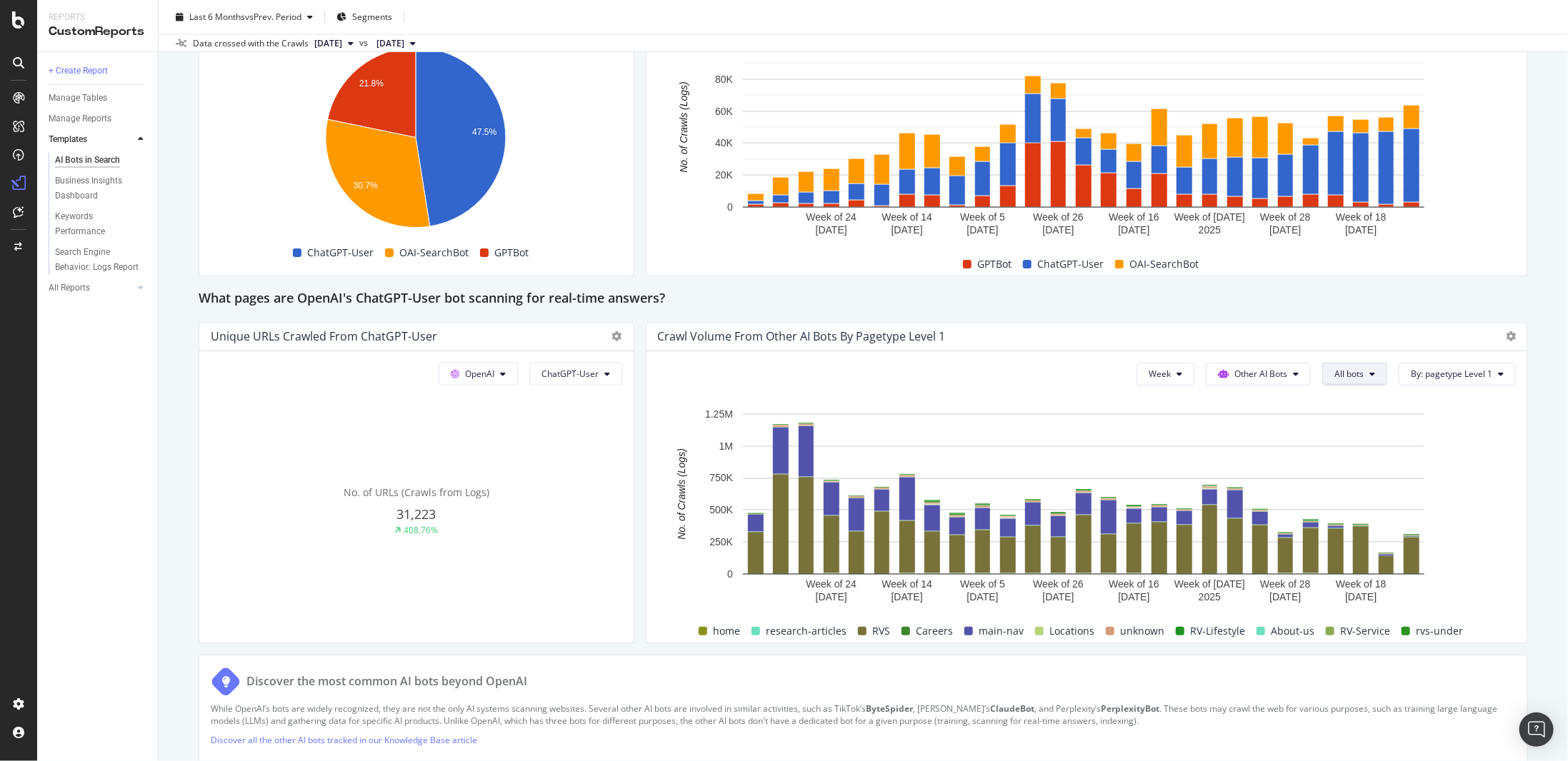
click at [1355, 371] on span "All bots" at bounding box center [1348, 373] width 29 height 12
click at [1355, 445] on div "PerplexityBot" at bounding box center [1367, 453] width 103 height 21
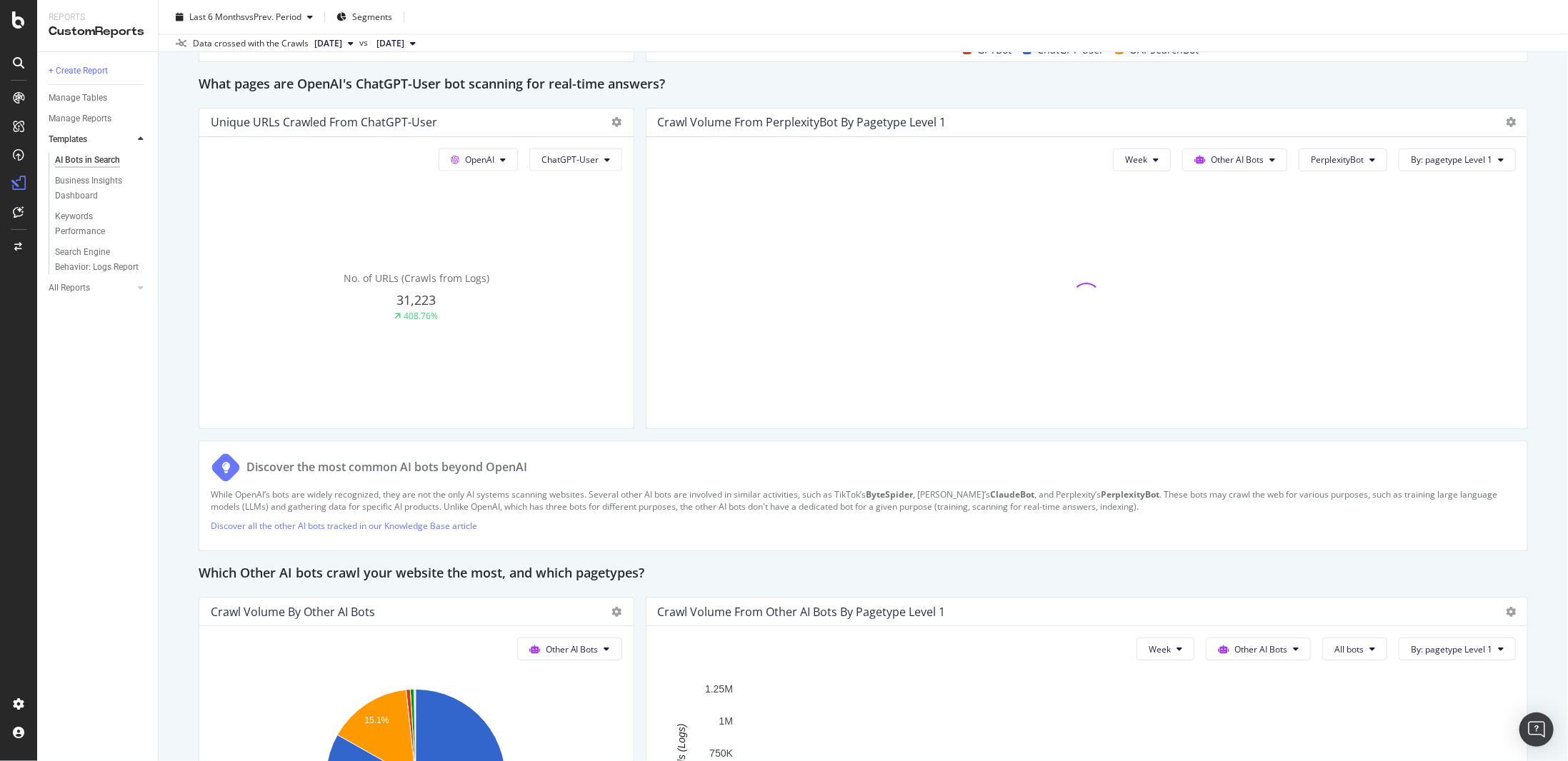
scroll to position [1499, 0]
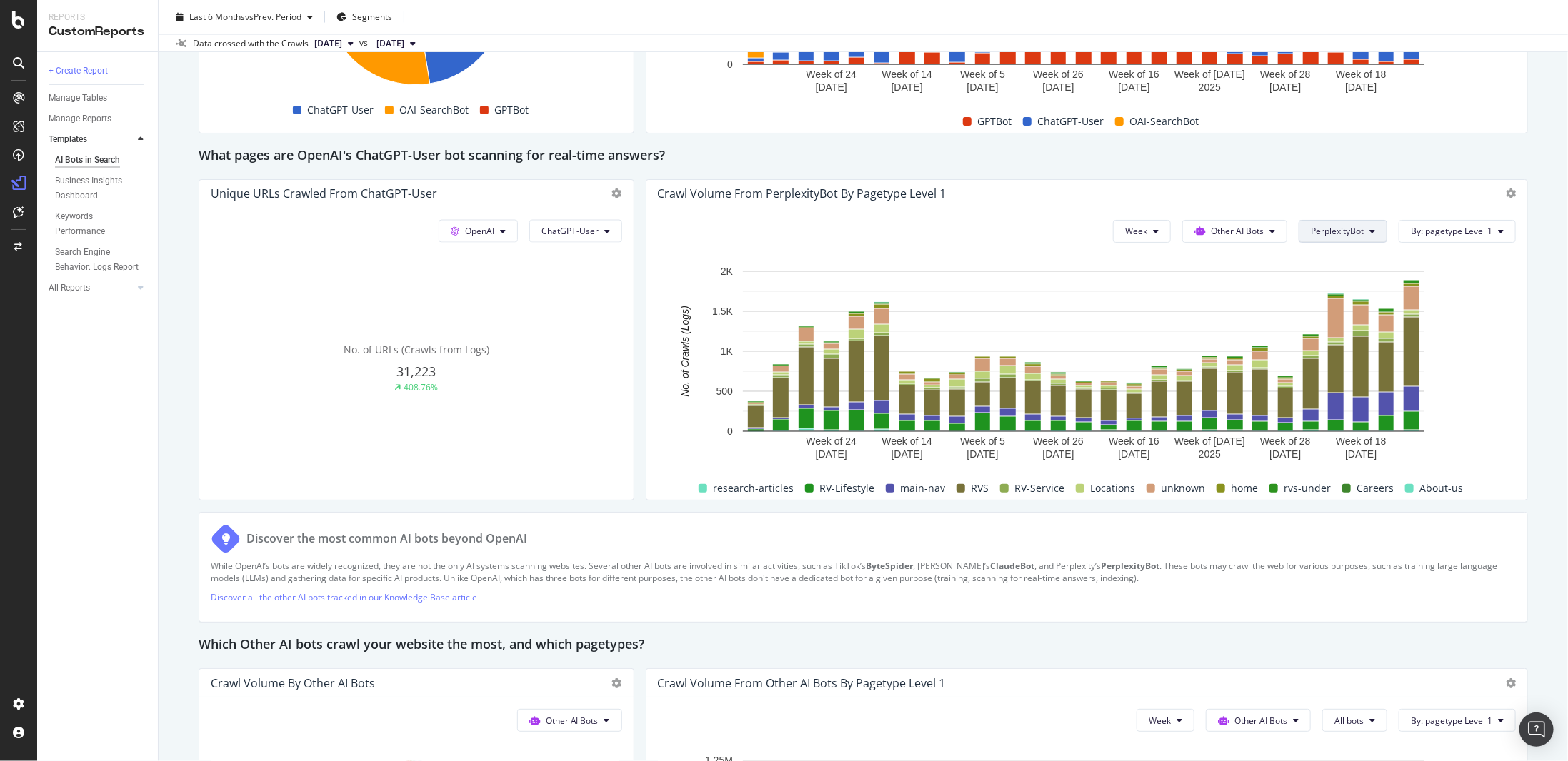
click at [1343, 235] on button "PerplexityBot" at bounding box center [1343, 231] width 88 height 23
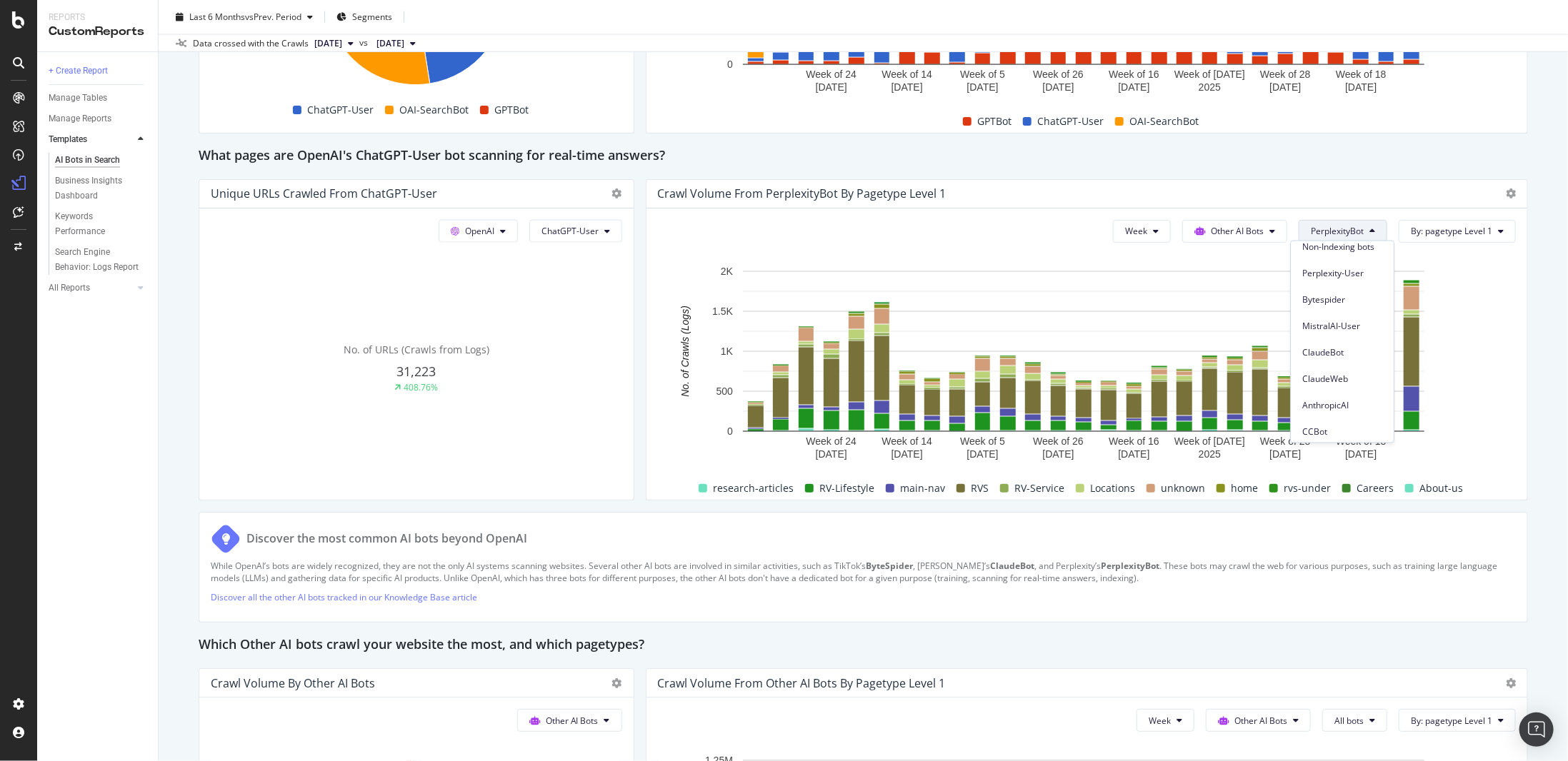
scroll to position [200, 0]
click at [1325, 294] on span "ClaudeBot" at bounding box center [1342, 295] width 80 height 13
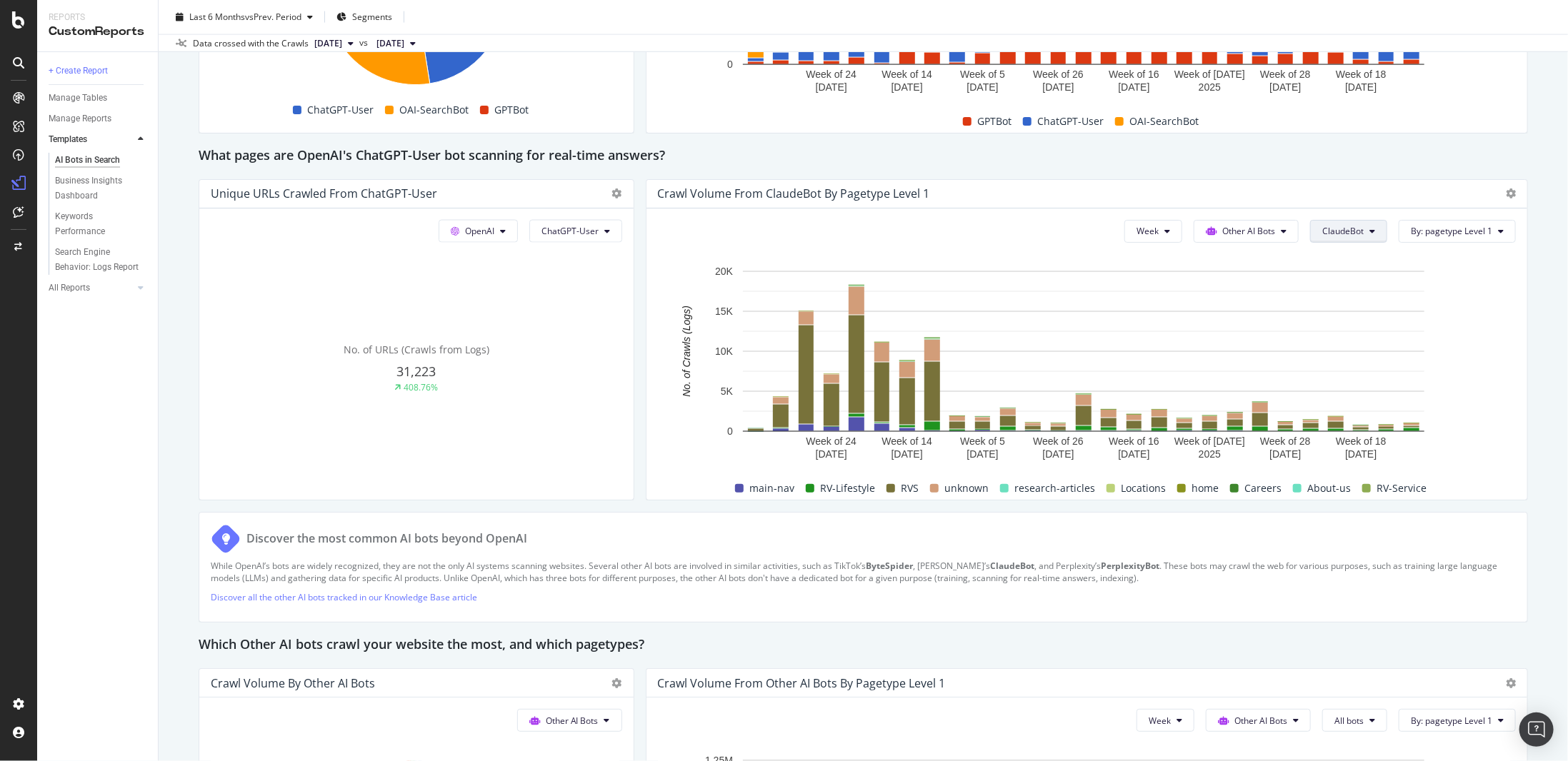
click at [1346, 235] on button "ClaudeBot" at bounding box center [1348, 231] width 77 height 23
click at [1355, 366] on span "AmazonBot" at bounding box center [1354, 363] width 80 height 13
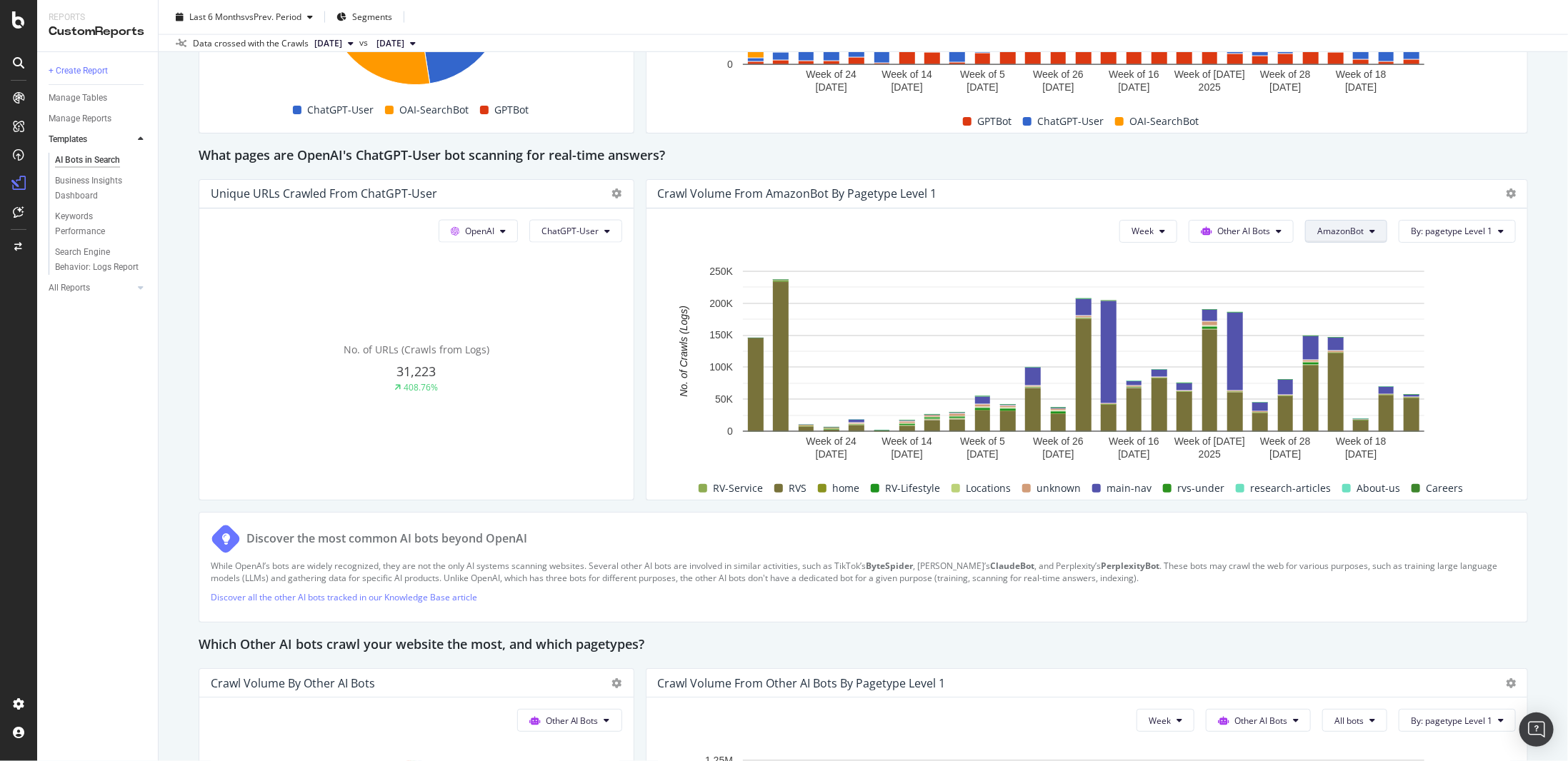
click at [1340, 222] on button "AmazonBot" at bounding box center [1346, 231] width 83 height 23
click at [1337, 339] on span "YouBot" at bounding box center [1349, 337] width 80 height 13
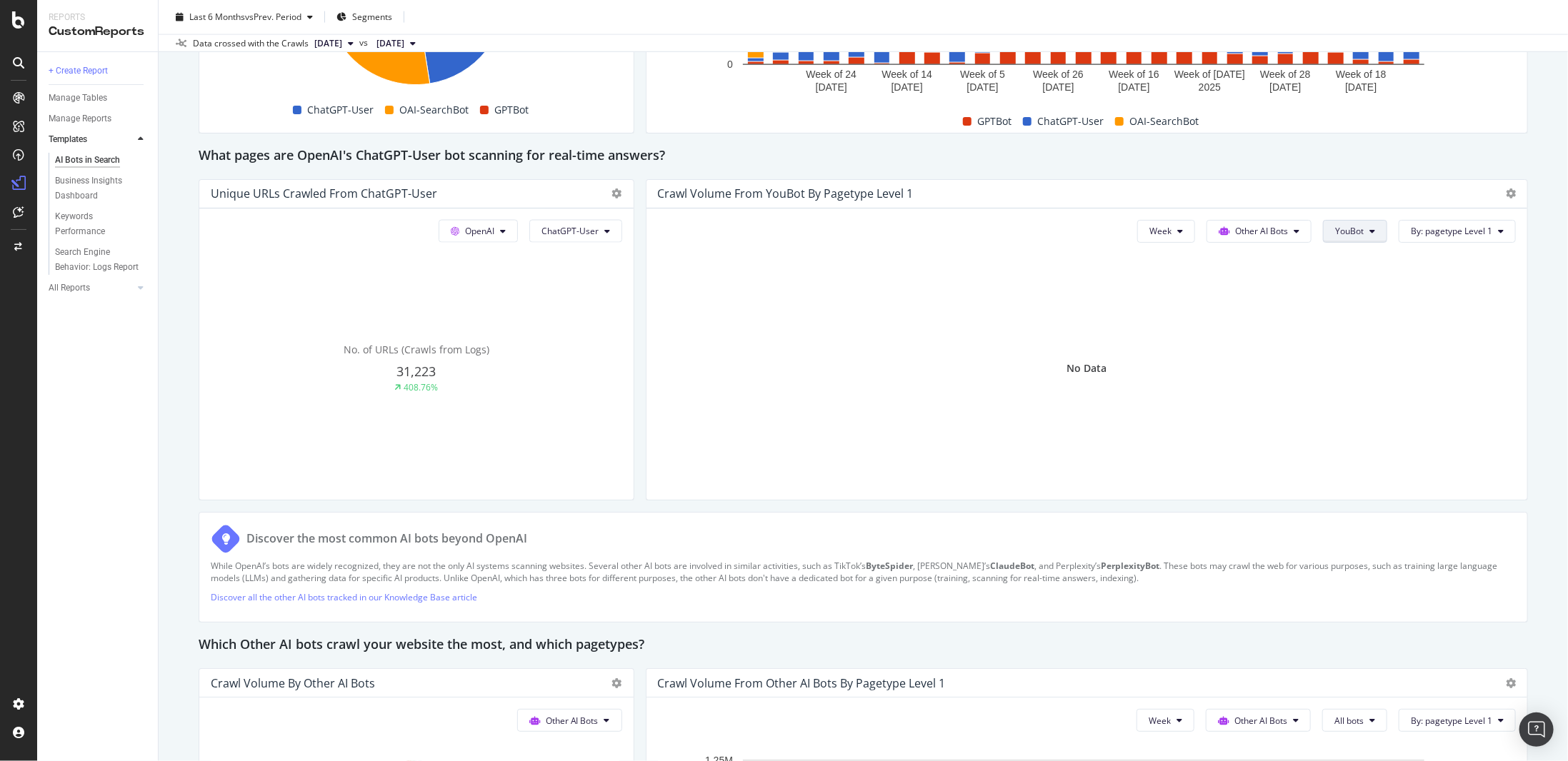
click at [1335, 232] on span "YouBot" at bounding box center [1349, 231] width 28 height 12
click at [1336, 258] on span "All bots" at bounding box center [1367, 257] width 80 height 13
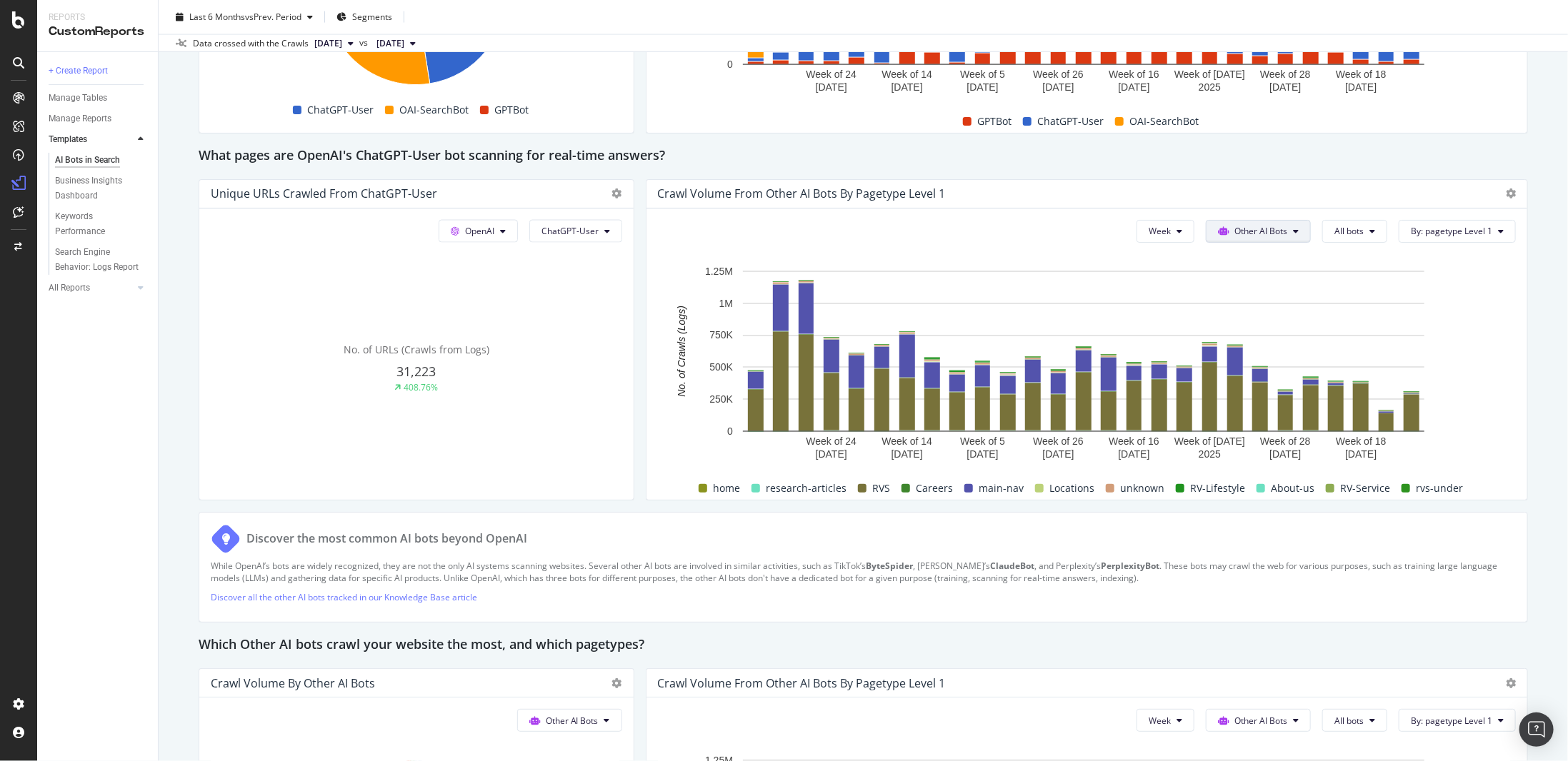
click at [1280, 234] on span "Other AI Bots" at bounding box center [1261, 231] width 53 height 12
click at [1259, 318] on div "OpenAI" at bounding box center [1251, 311] width 101 height 21
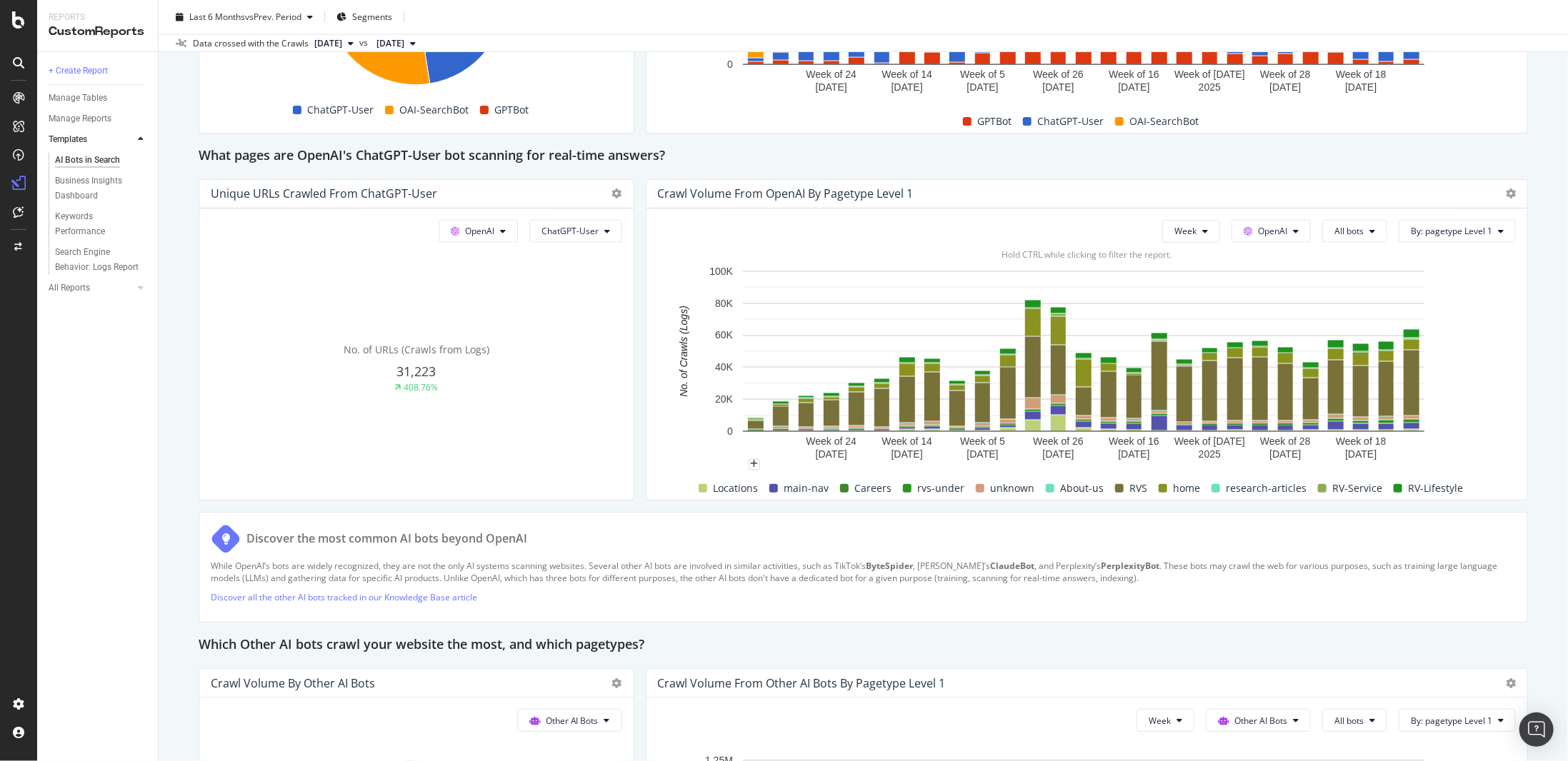
click at [734, 380] on rect "A chart." at bounding box center [1084, 365] width 853 height 201
click at [582, 232] on span "ChatGPT-User" at bounding box center [570, 231] width 57 height 12
click at [594, 359] on span "GPTBot" at bounding box center [576, 363] width 72 height 13
